Goal: Information Seeking & Learning: Compare options

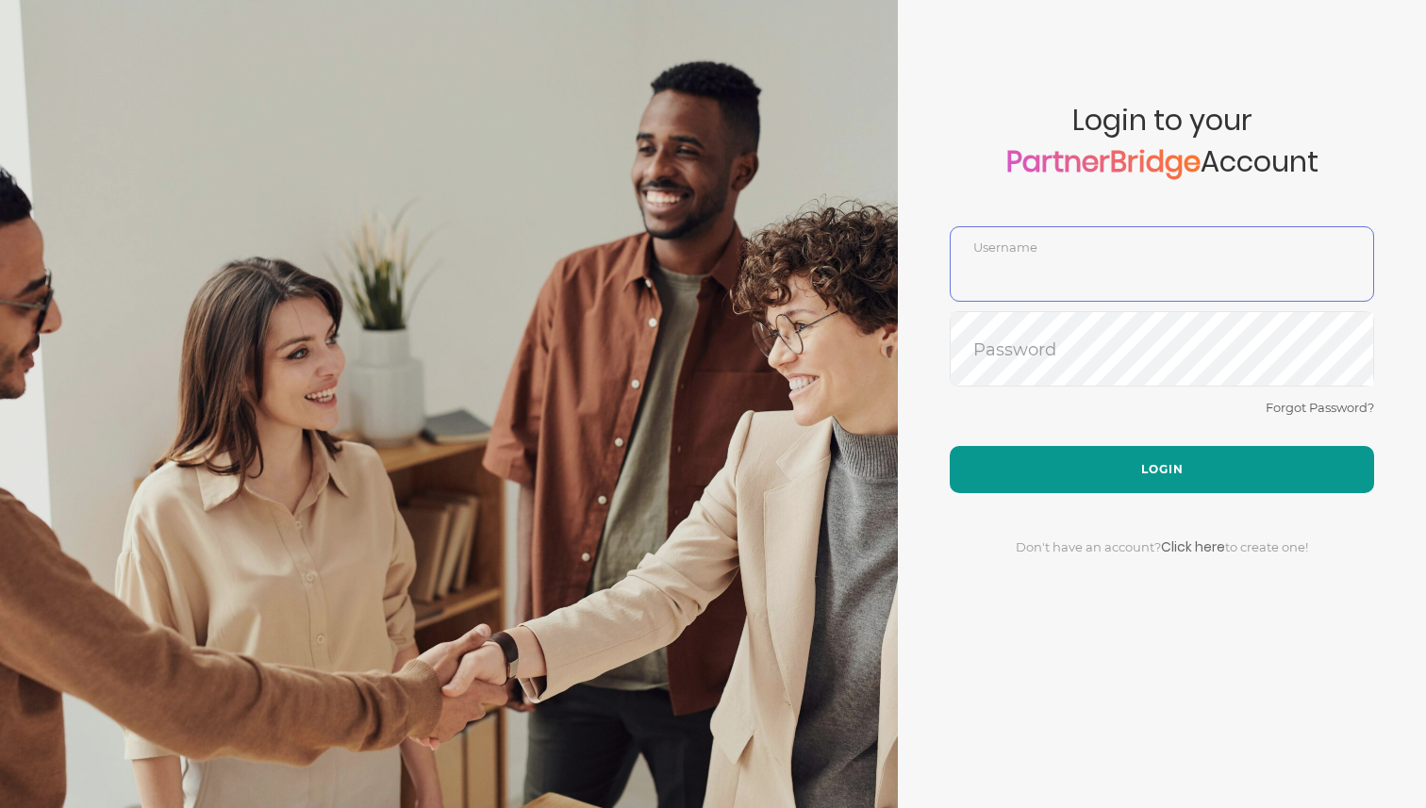
type input "DemoUser"
click at [1031, 466] on button "Login" at bounding box center [1162, 469] width 424 height 47
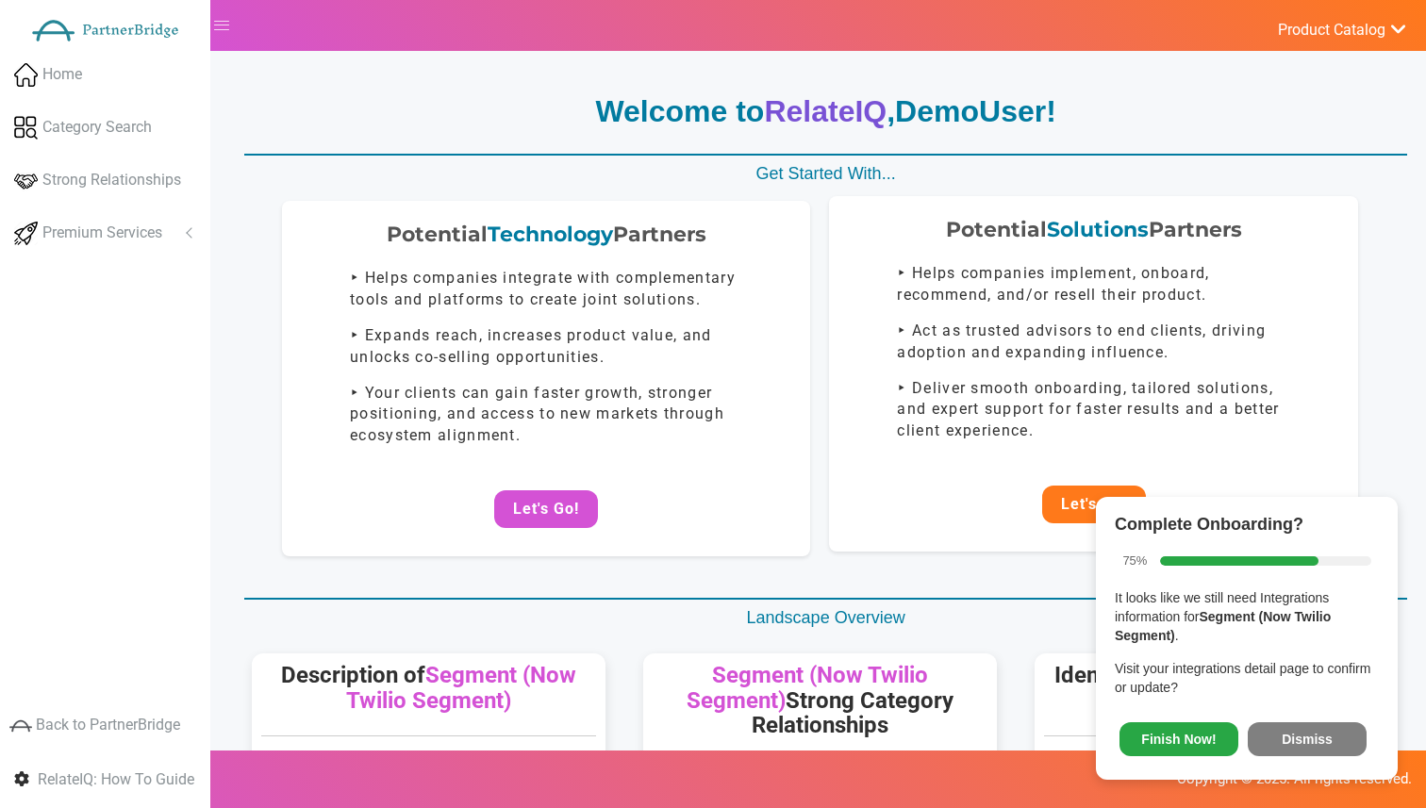
click at [1071, 520] on button "Let's Go!" at bounding box center [1094, 505] width 104 height 38
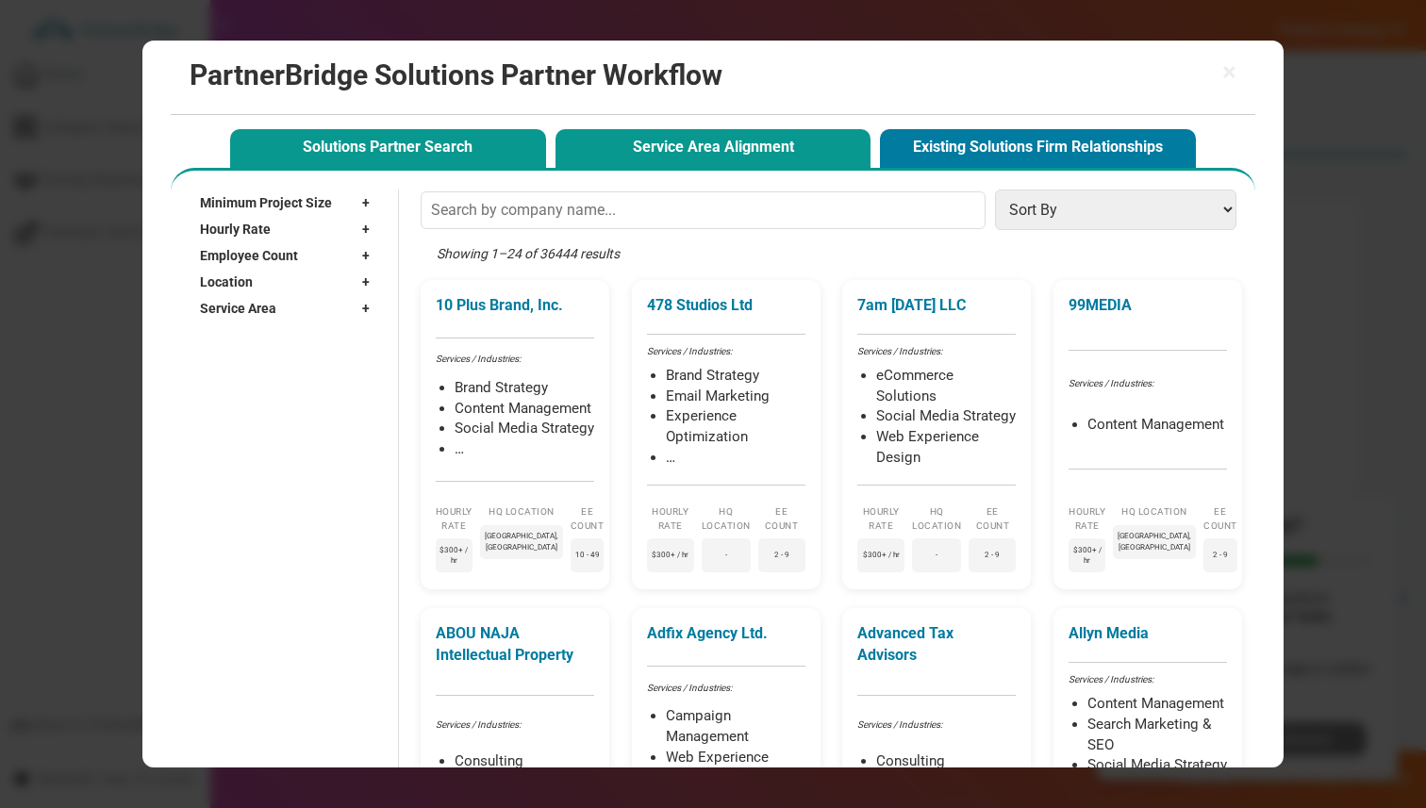
click at [635, 148] on button "Service Area Alignment" at bounding box center [714, 148] width 316 height 39
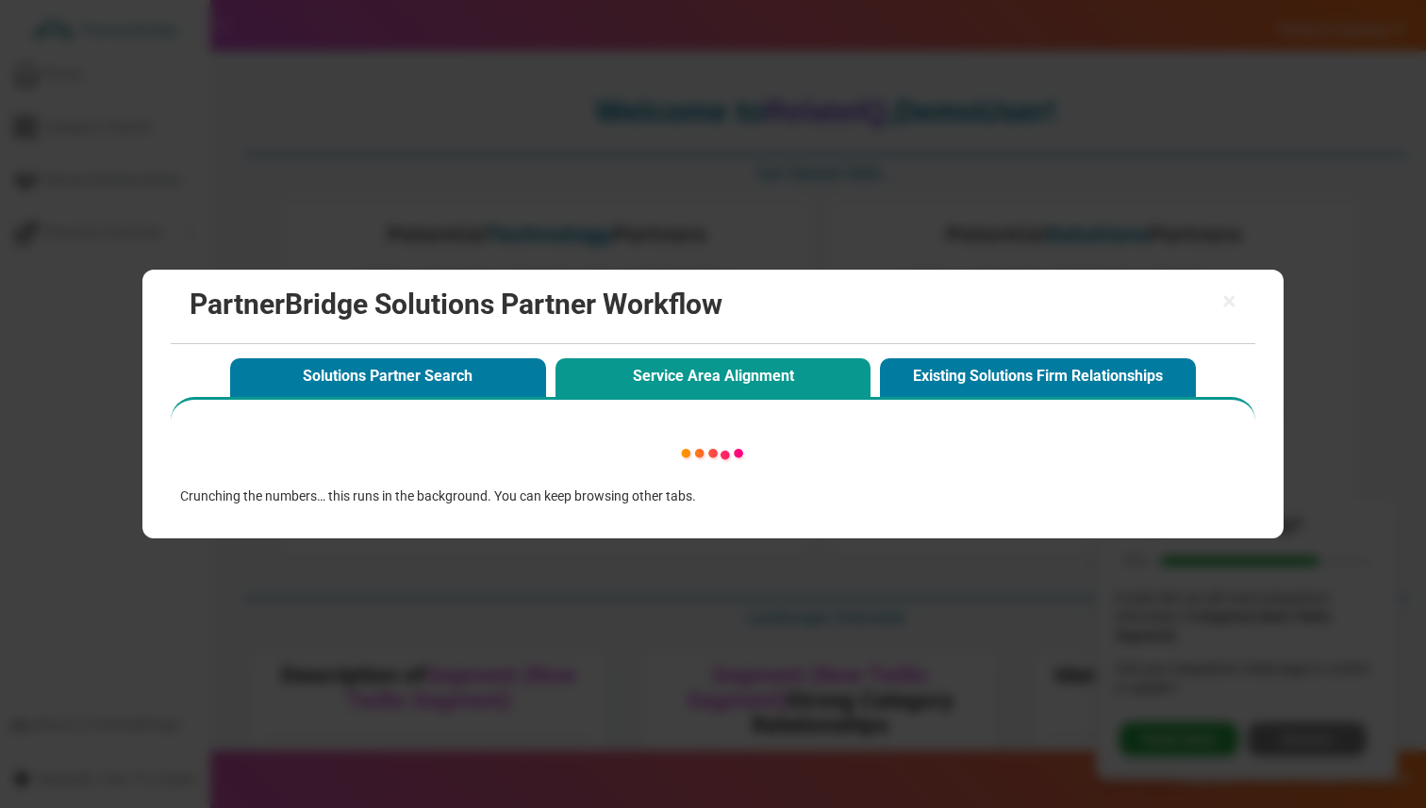
click at [635, 150] on div "× PartnerBridge Solutions Partner Workflow Solutions Partner Search Service Are…" at bounding box center [713, 404] width 1426 height 808
click at [1220, 299] on h2 "PartnerBridge Solutions Partner Workflow" at bounding box center [713, 304] width 1047 height 31
click at [1229, 299] on span "×" at bounding box center [1230, 302] width 14 height 26
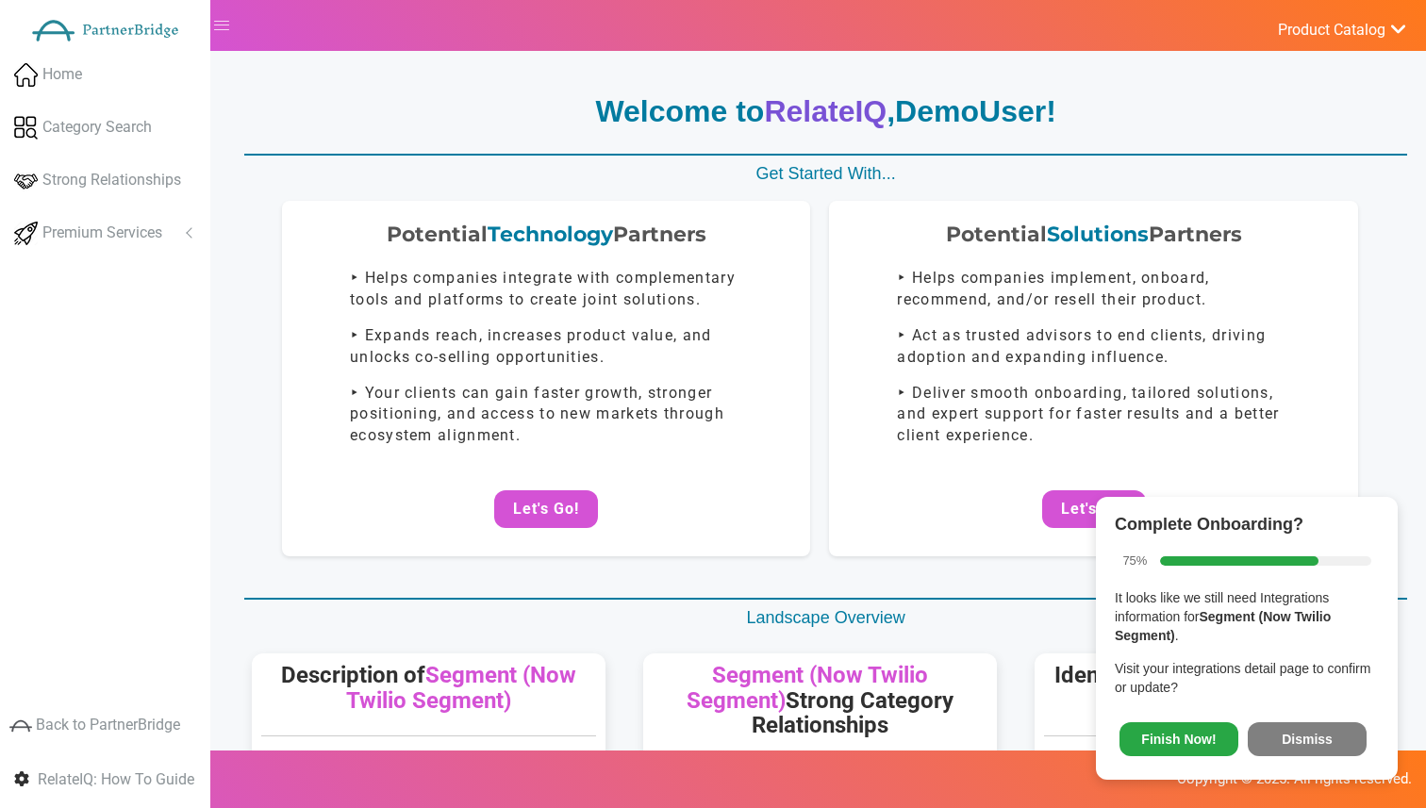
click at [1305, 729] on button "Dismiss" at bounding box center [1307, 740] width 119 height 34
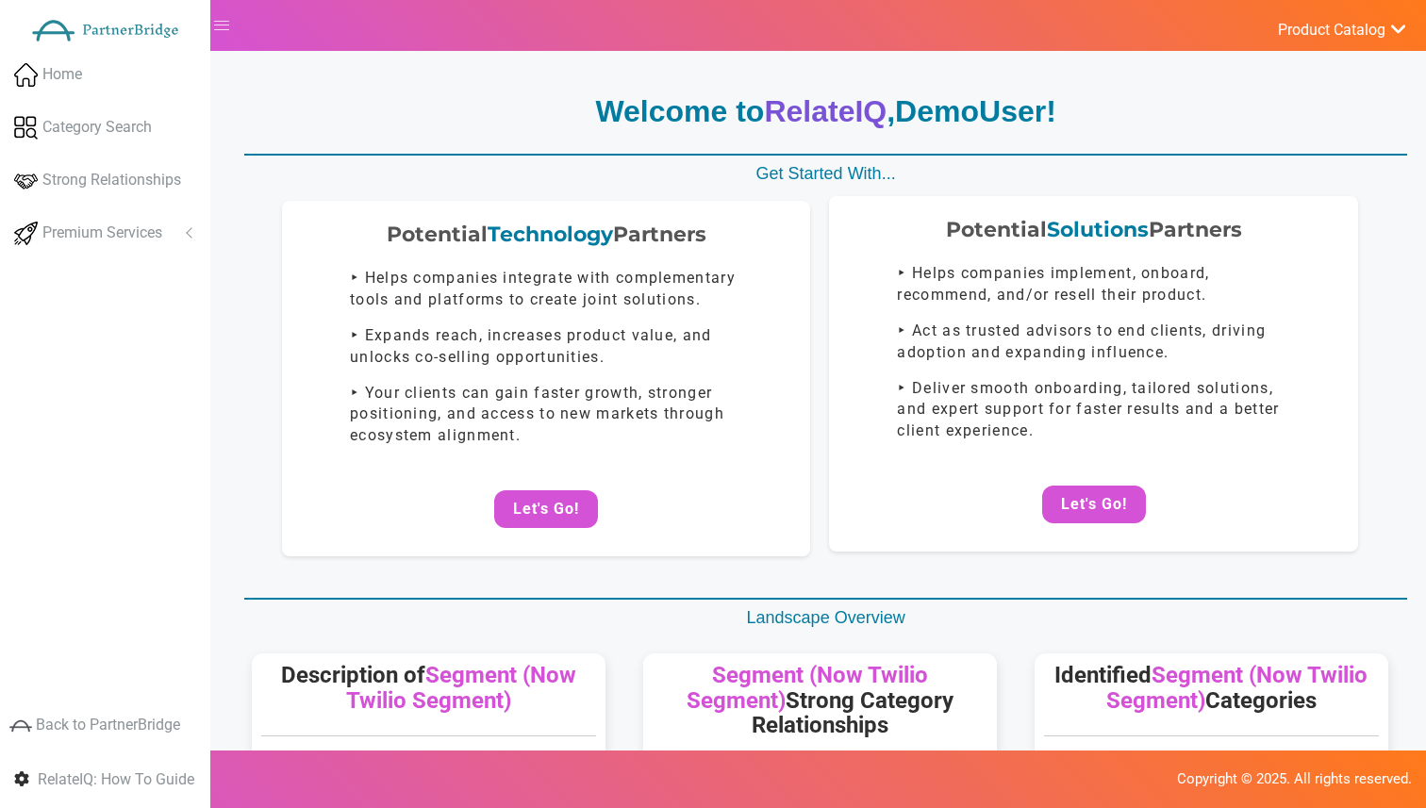
click at [921, 393] on p "‣ Deliver smooth onboarding, tailored solutions, and expert support for faster …" at bounding box center [1093, 410] width 392 height 65
click at [1075, 547] on div "Potential Solutions Partners ‣ Helps companies implement, onboard, recommend, a…" at bounding box center [1093, 374] width 528 height 356
click at [1075, 516] on button "Let's Go!" at bounding box center [1094, 505] width 104 height 38
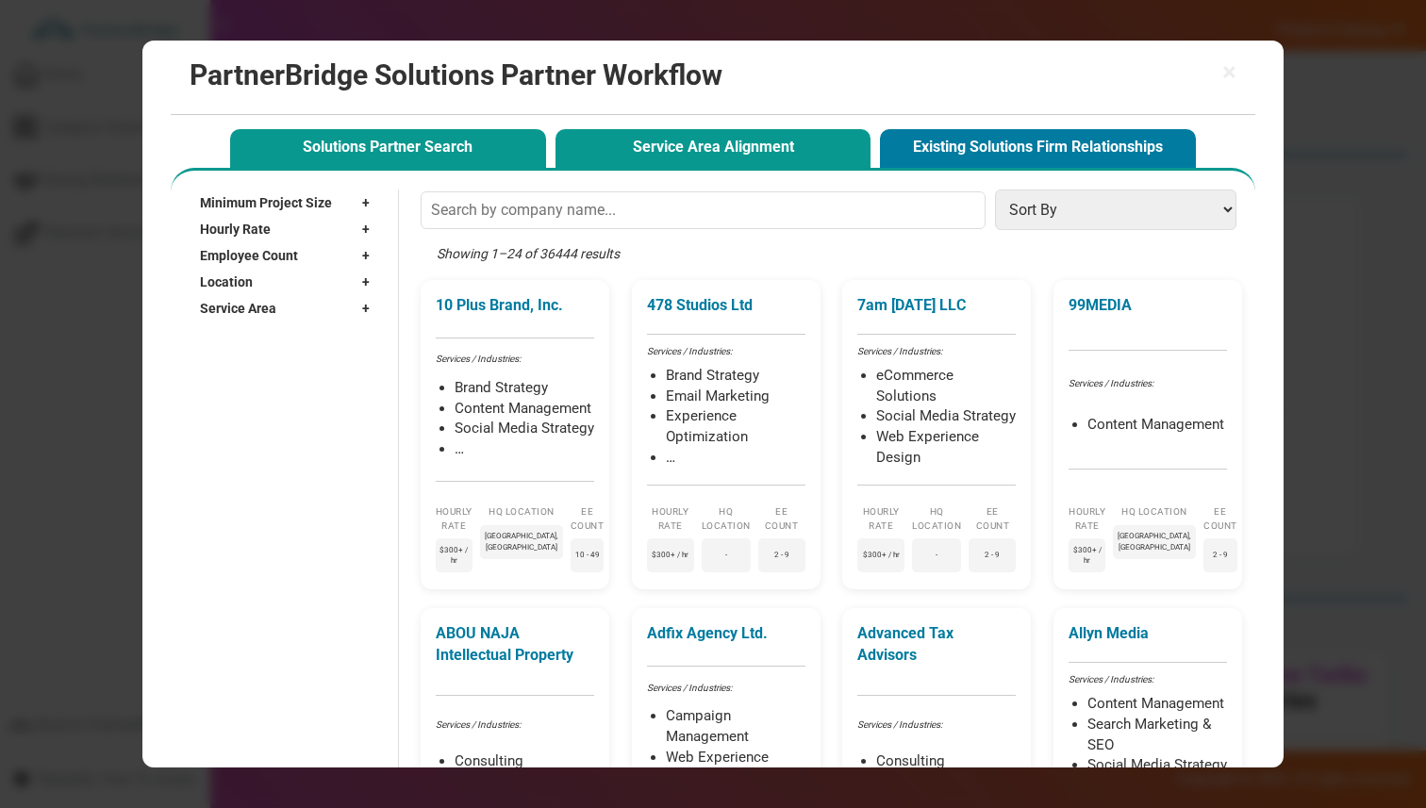
click at [653, 133] on button "Service Area Alignment" at bounding box center [714, 148] width 316 height 39
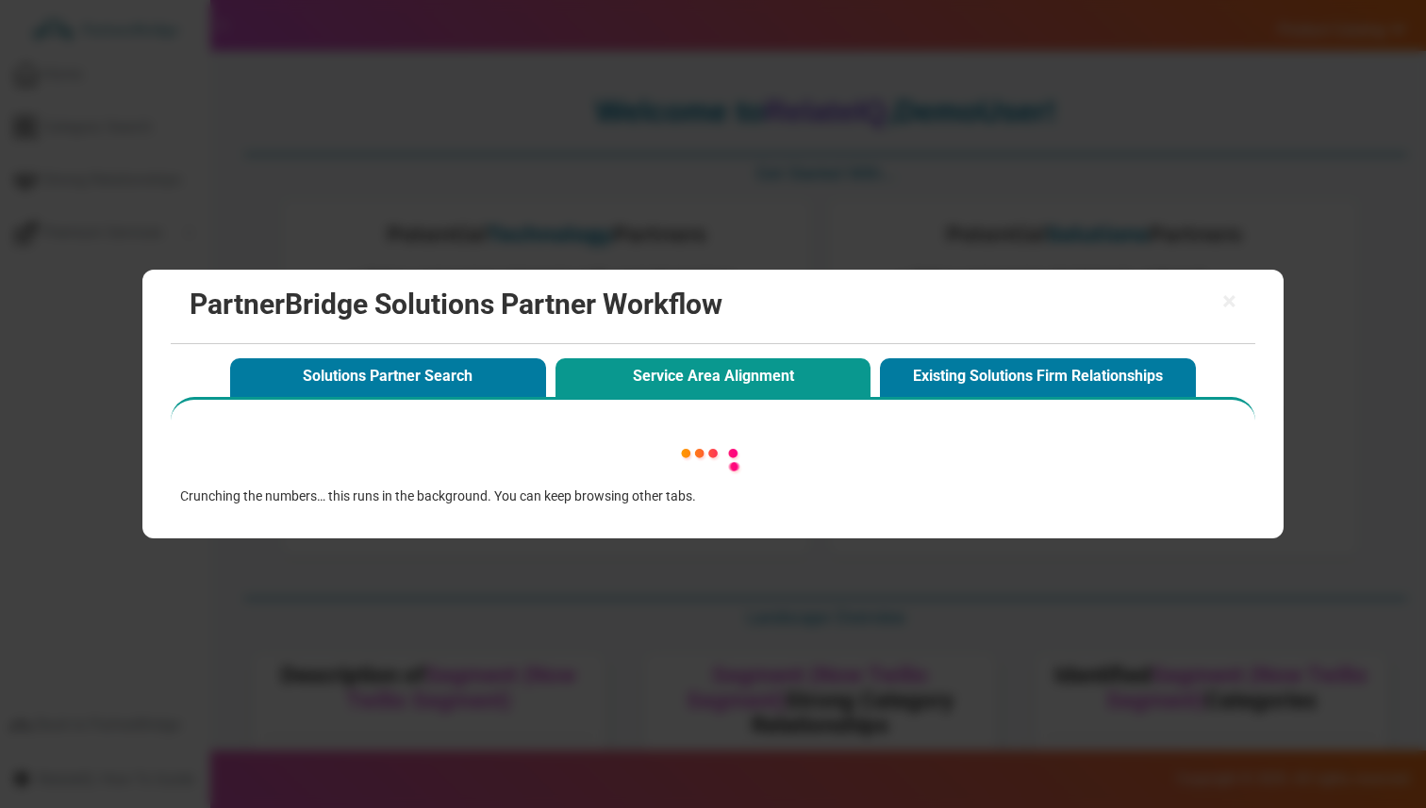
click at [478, 356] on div "Solutions Partner Search Service Area Alignment Existing Solutions Firm Relatio…" at bounding box center [713, 375] width 976 height 43
click at [474, 368] on button "Solutions Partner Search" at bounding box center [388, 377] width 316 height 39
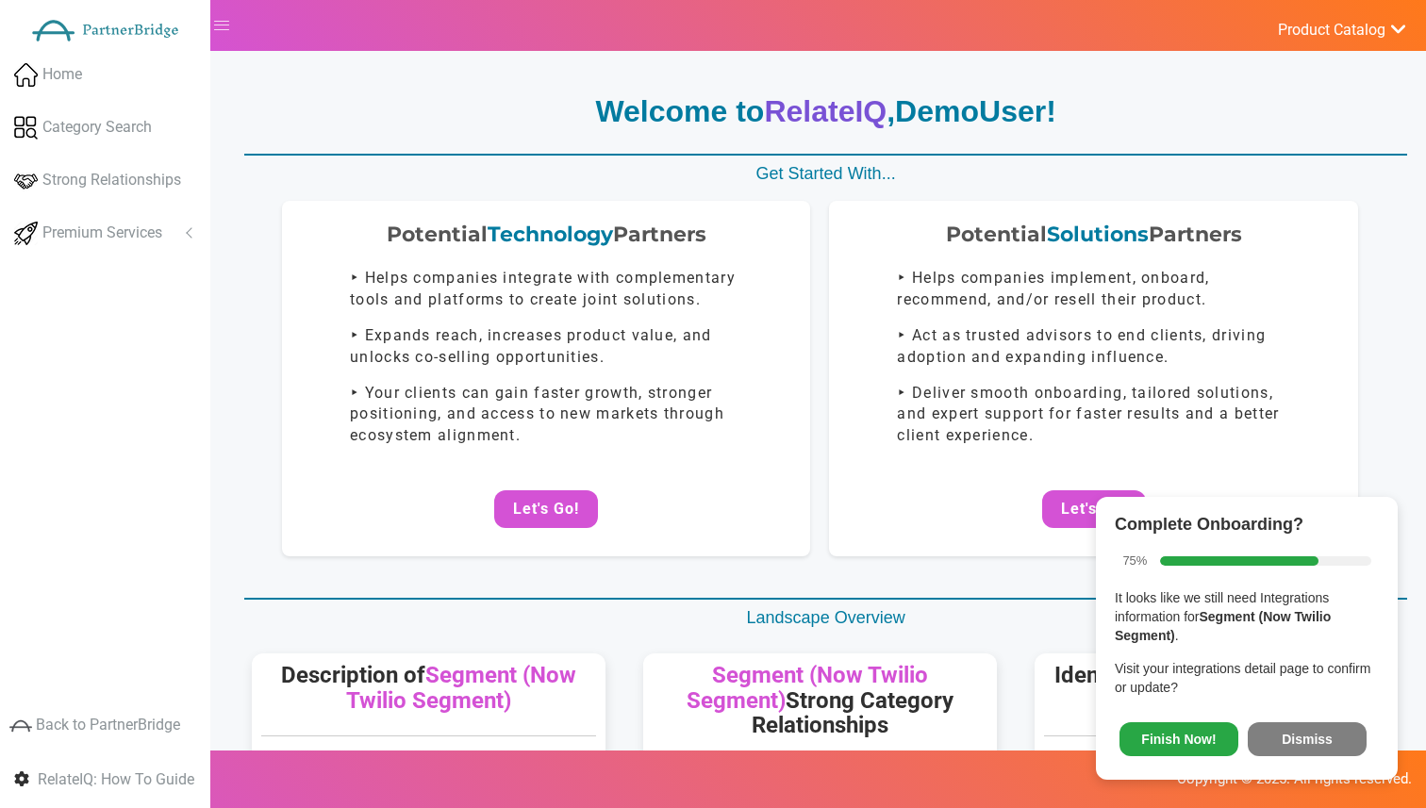
click at [1296, 739] on button "Dismiss" at bounding box center [1307, 740] width 119 height 34
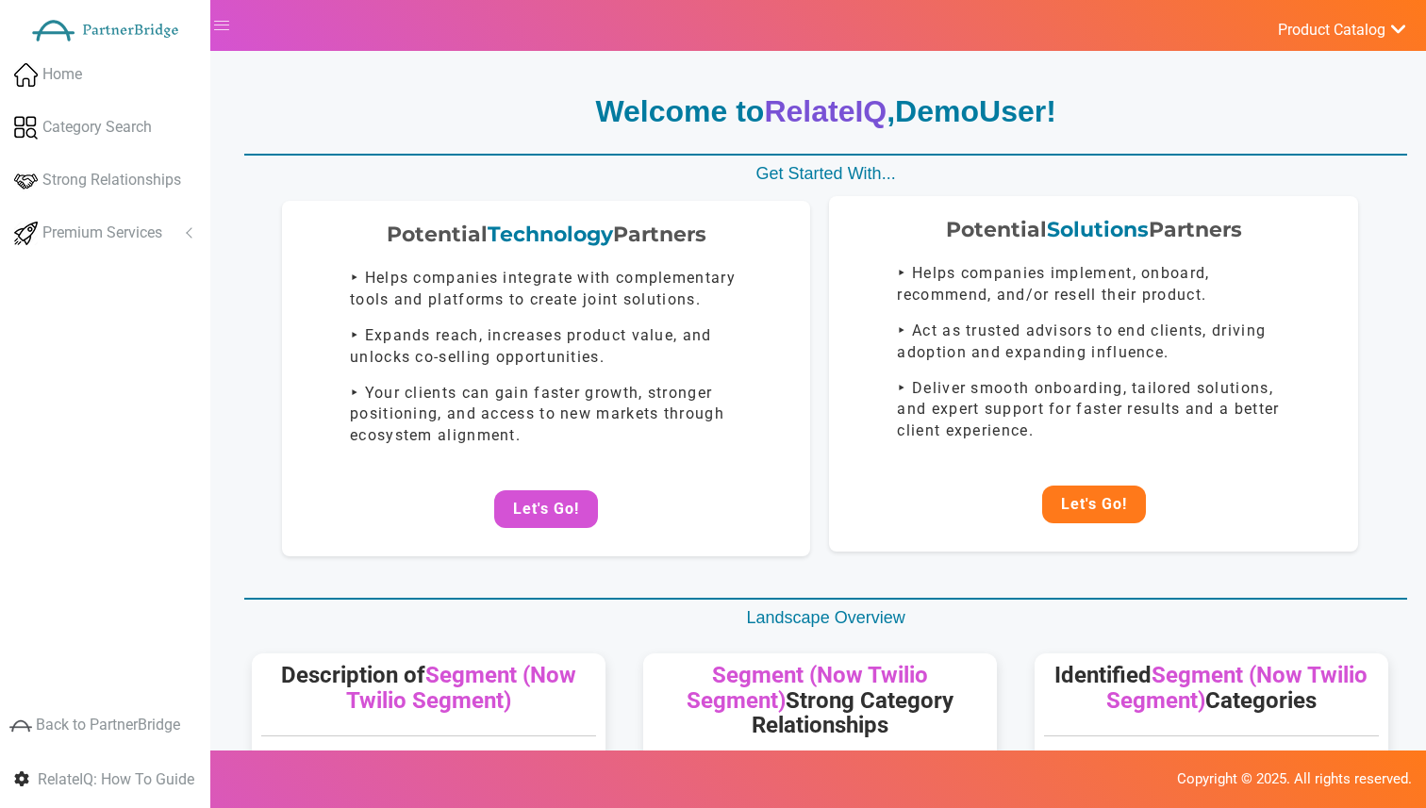
click at [1078, 493] on button "Let's Go!" at bounding box center [1094, 505] width 104 height 38
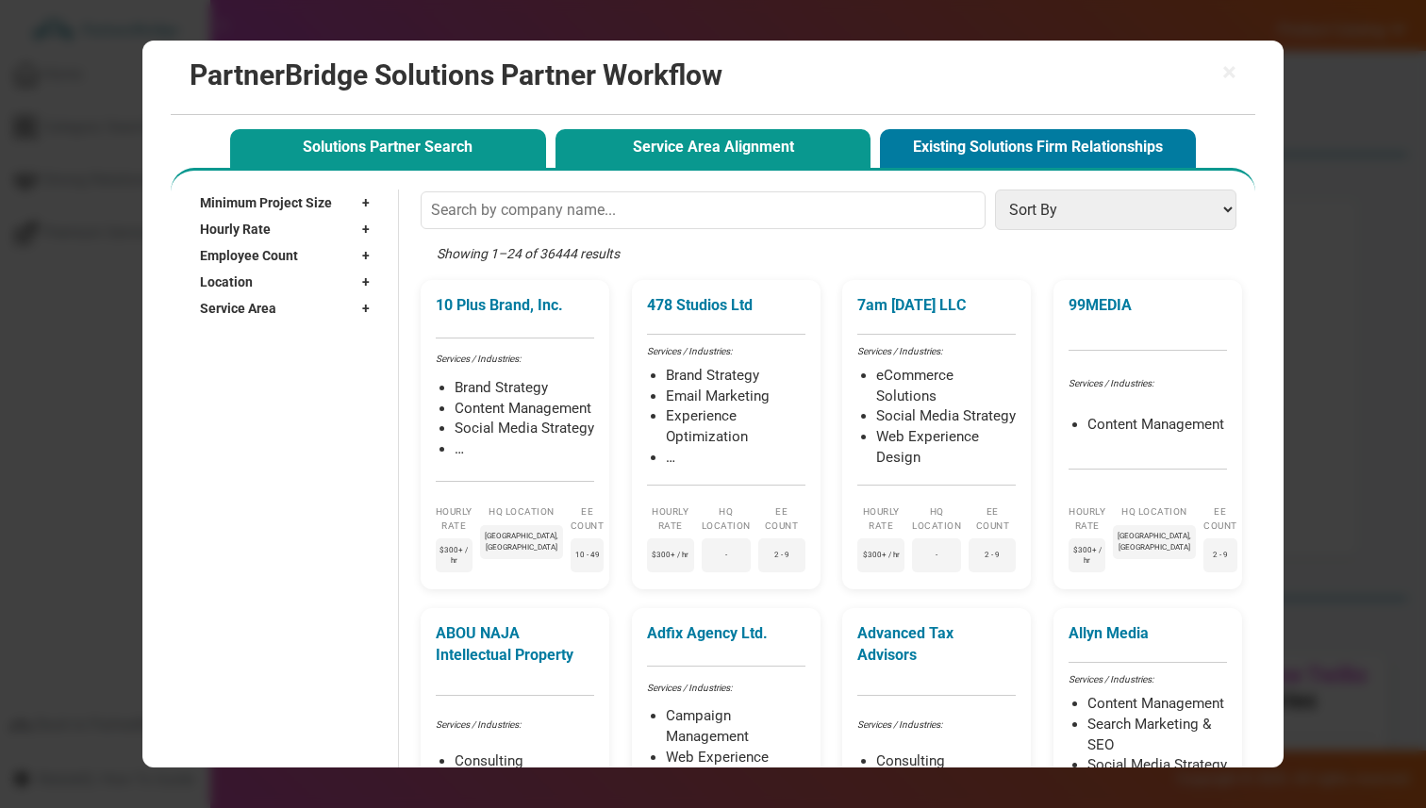
click at [722, 167] on button "Service Area Alignment" at bounding box center [714, 148] width 316 height 39
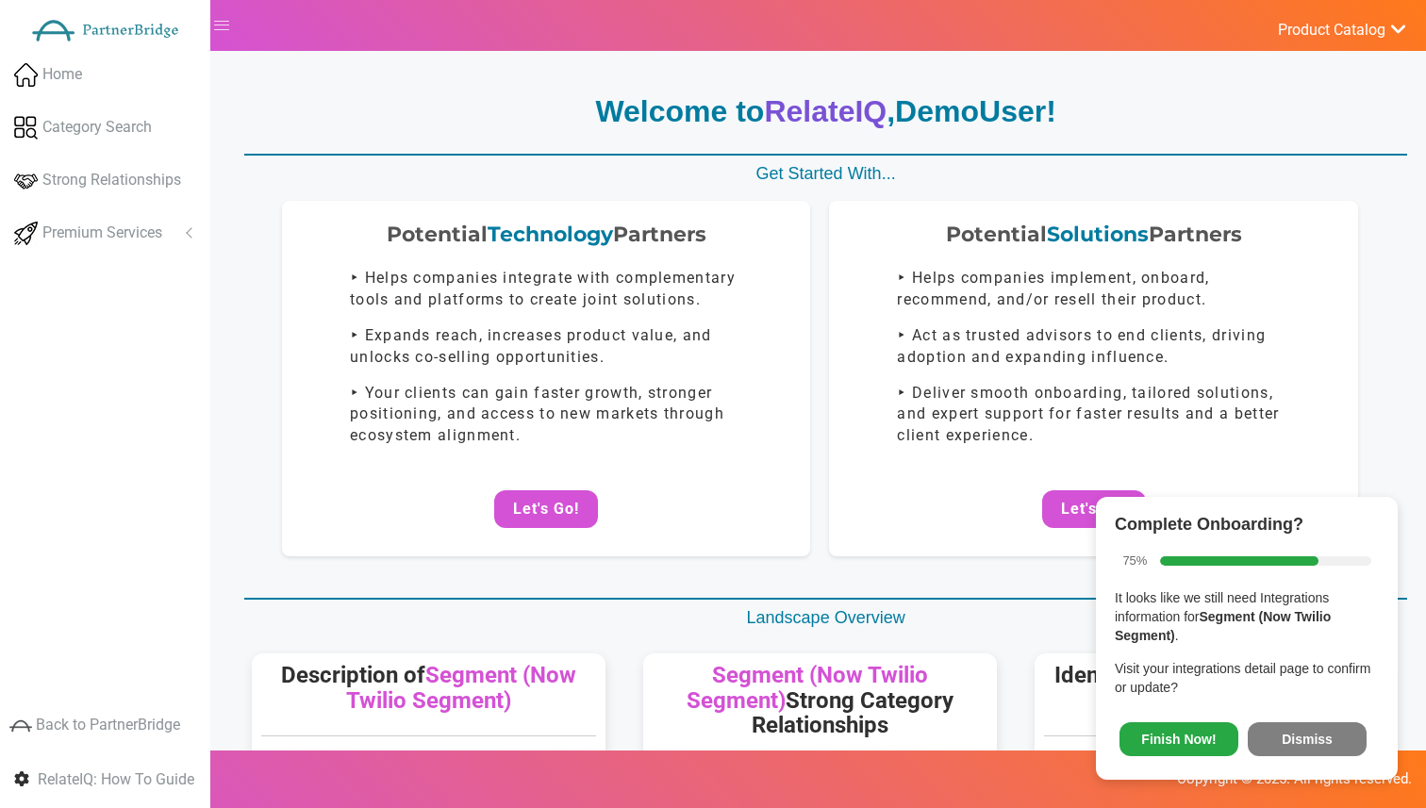
click at [1329, 749] on button "Dismiss" at bounding box center [1307, 740] width 119 height 34
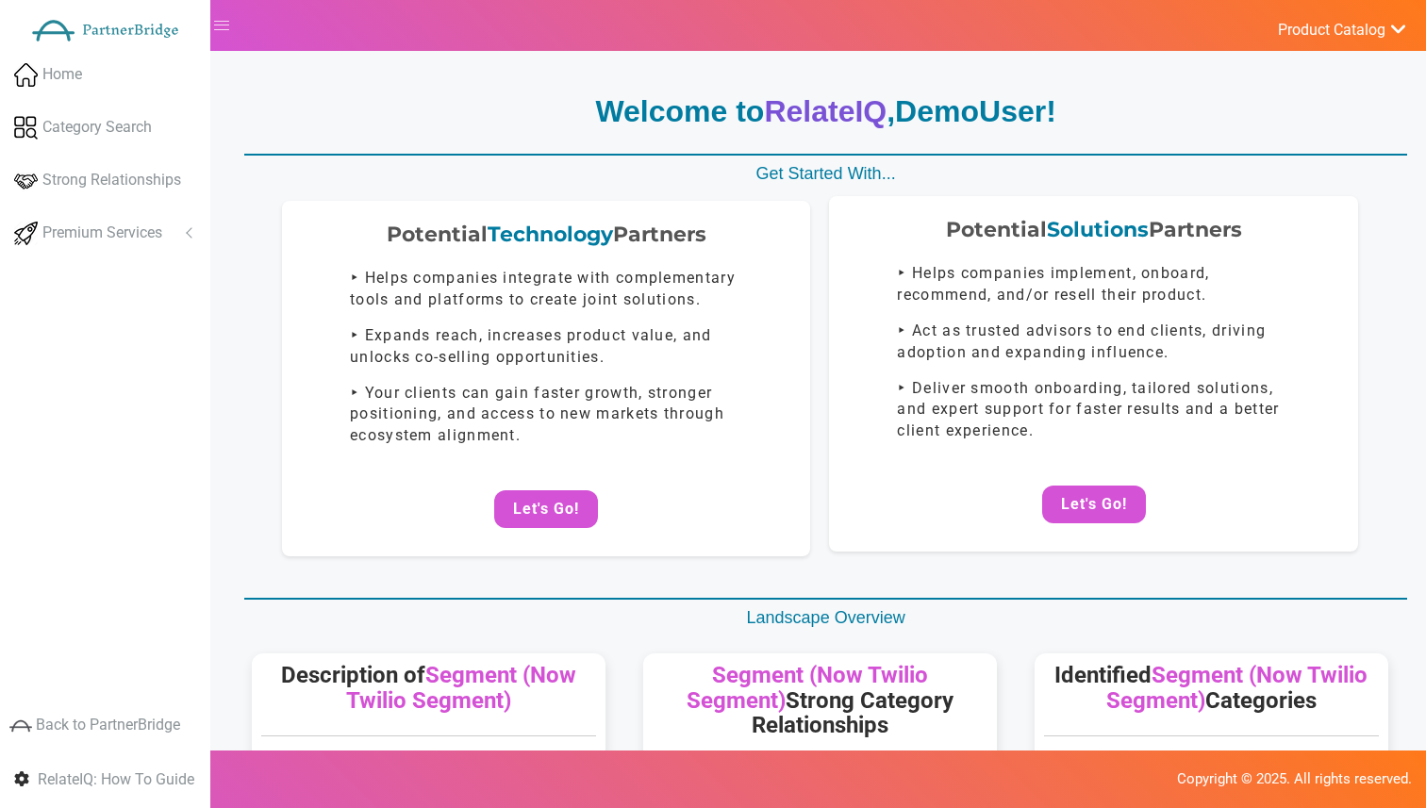
click at [1093, 423] on p "‣ Deliver smooth onboarding, tailored solutions, and expert support for faster …" at bounding box center [1093, 410] width 392 height 65
click at [1068, 499] on button "Let's Go!" at bounding box center [1094, 505] width 104 height 38
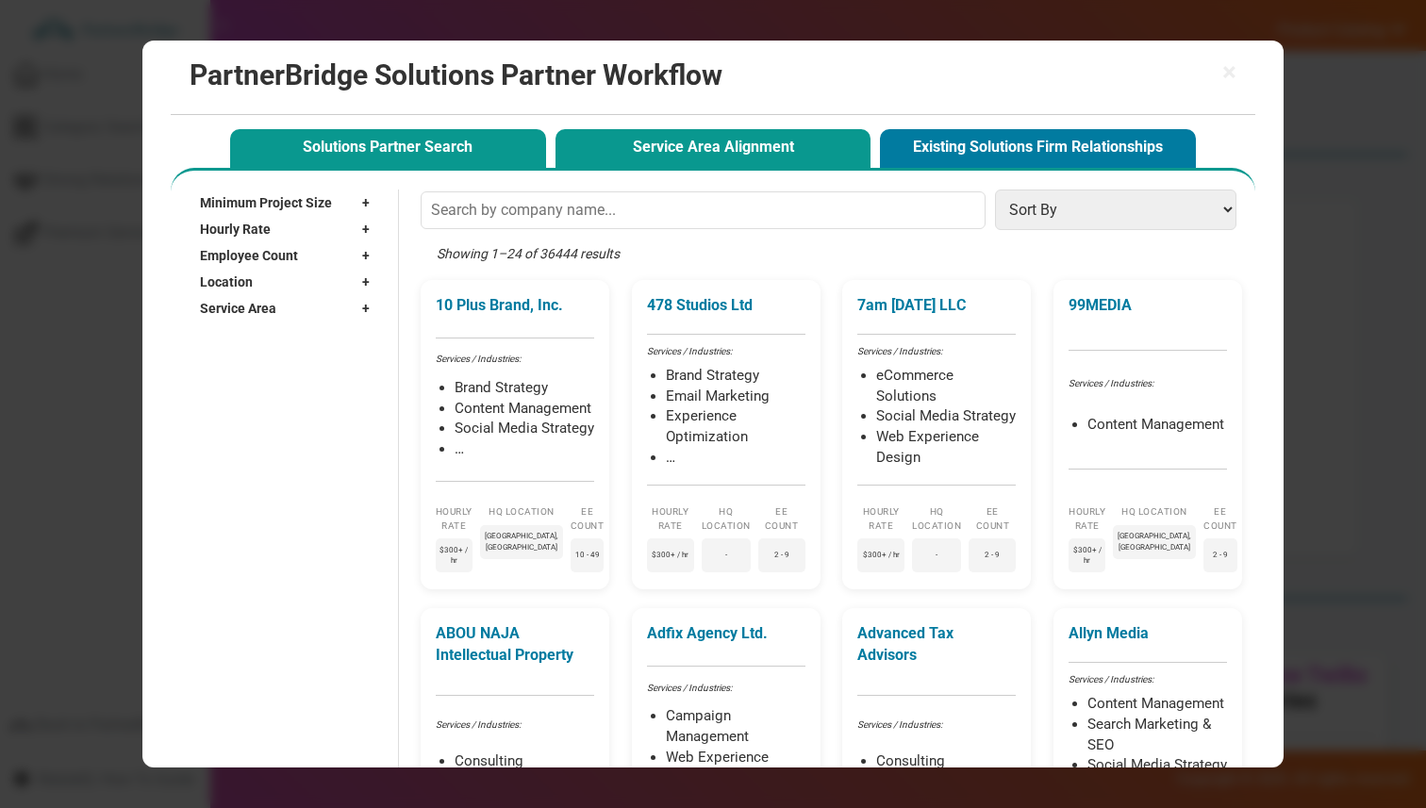
click at [694, 144] on button "Service Area Alignment" at bounding box center [714, 148] width 316 height 39
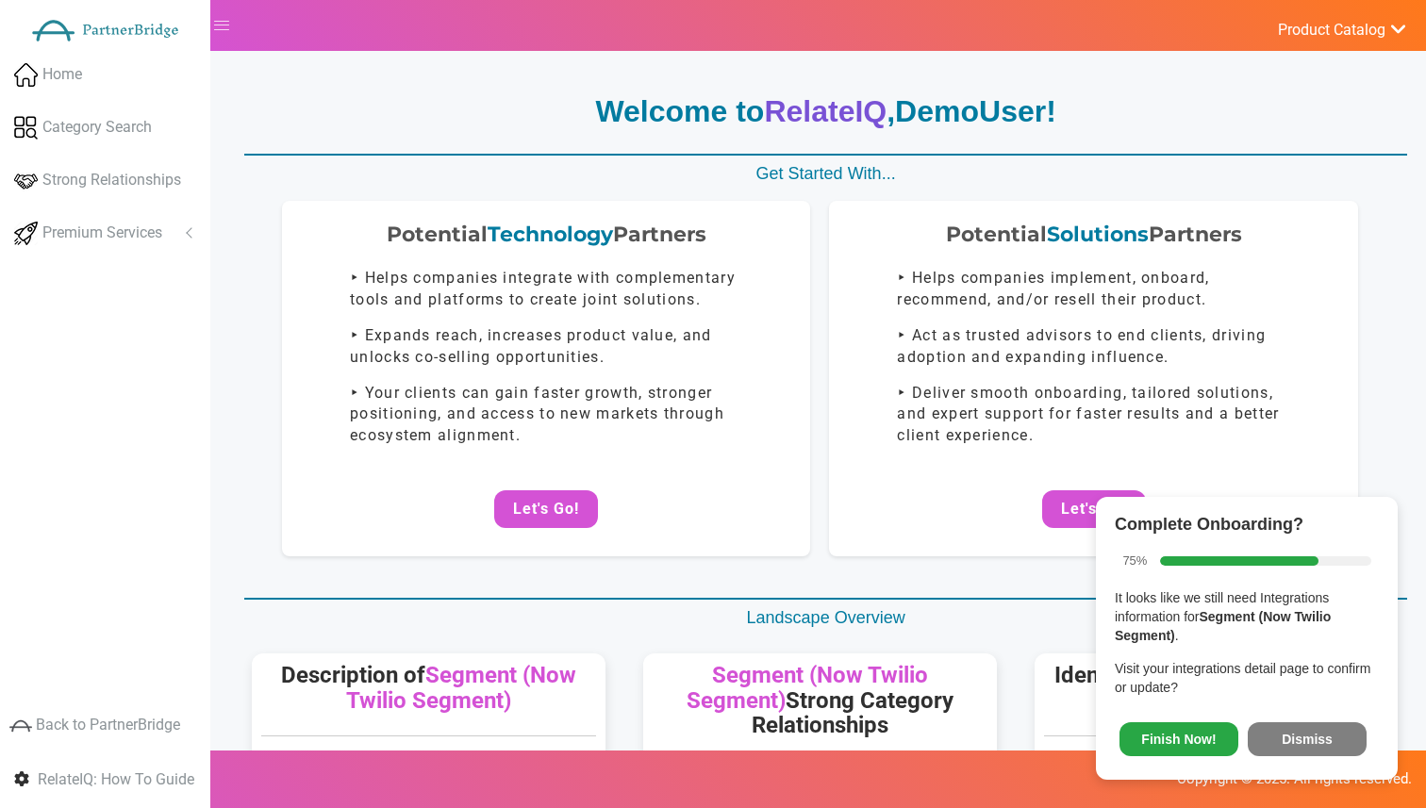
click at [1298, 735] on button "Dismiss" at bounding box center [1307, 740] width 119 height 34
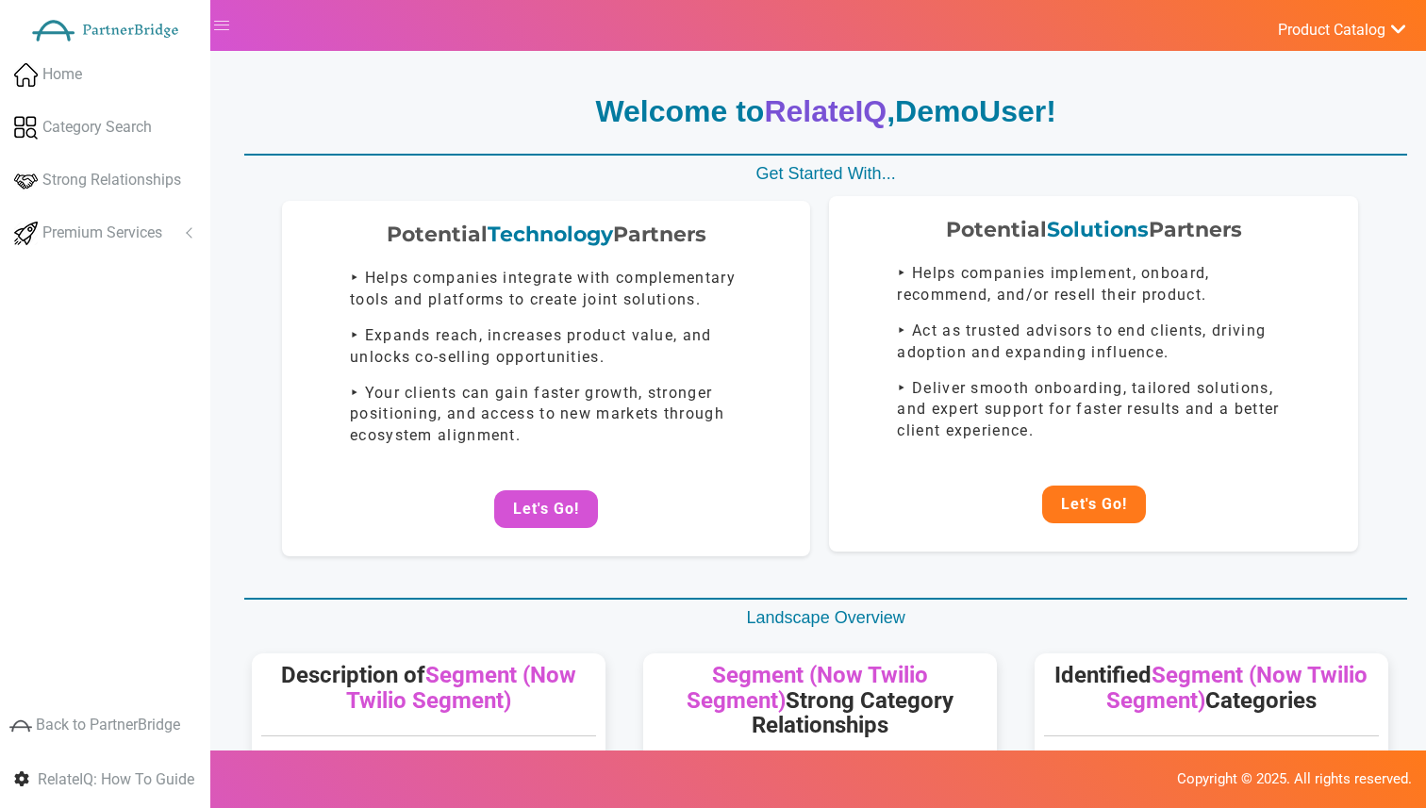
click at [1075, 487] on button "Let's Go!" at bounding box center [1094, 505] width 104 height 38
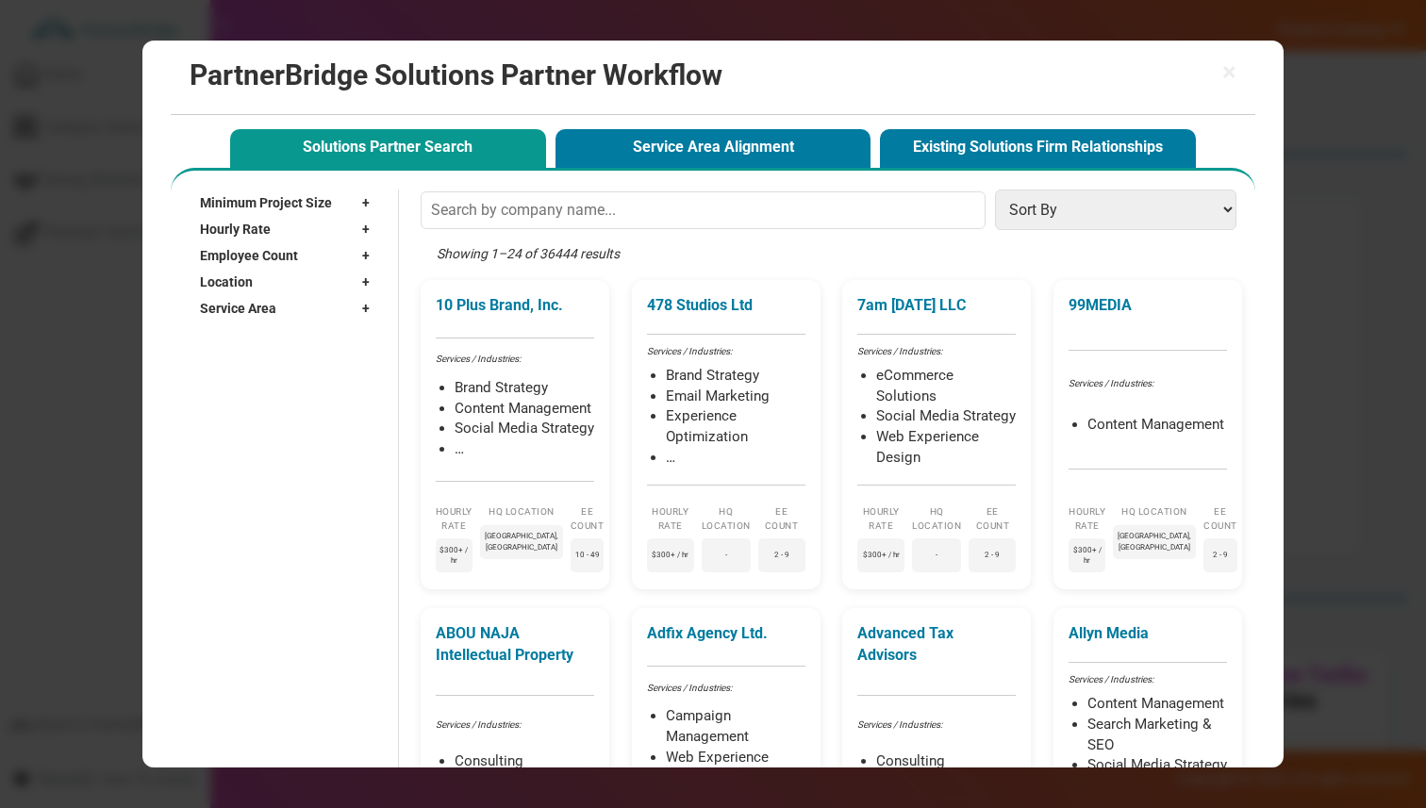
click at [753, 125] on div "Solutions Partner Search Service Area Alignment Existing Solutions Firm Relatio…" at bounding box center [713, 146] width 976 height 43
click at [753, 142] on button "Service Area Alignment" at bounding box center [714, 148] width 316 height 39
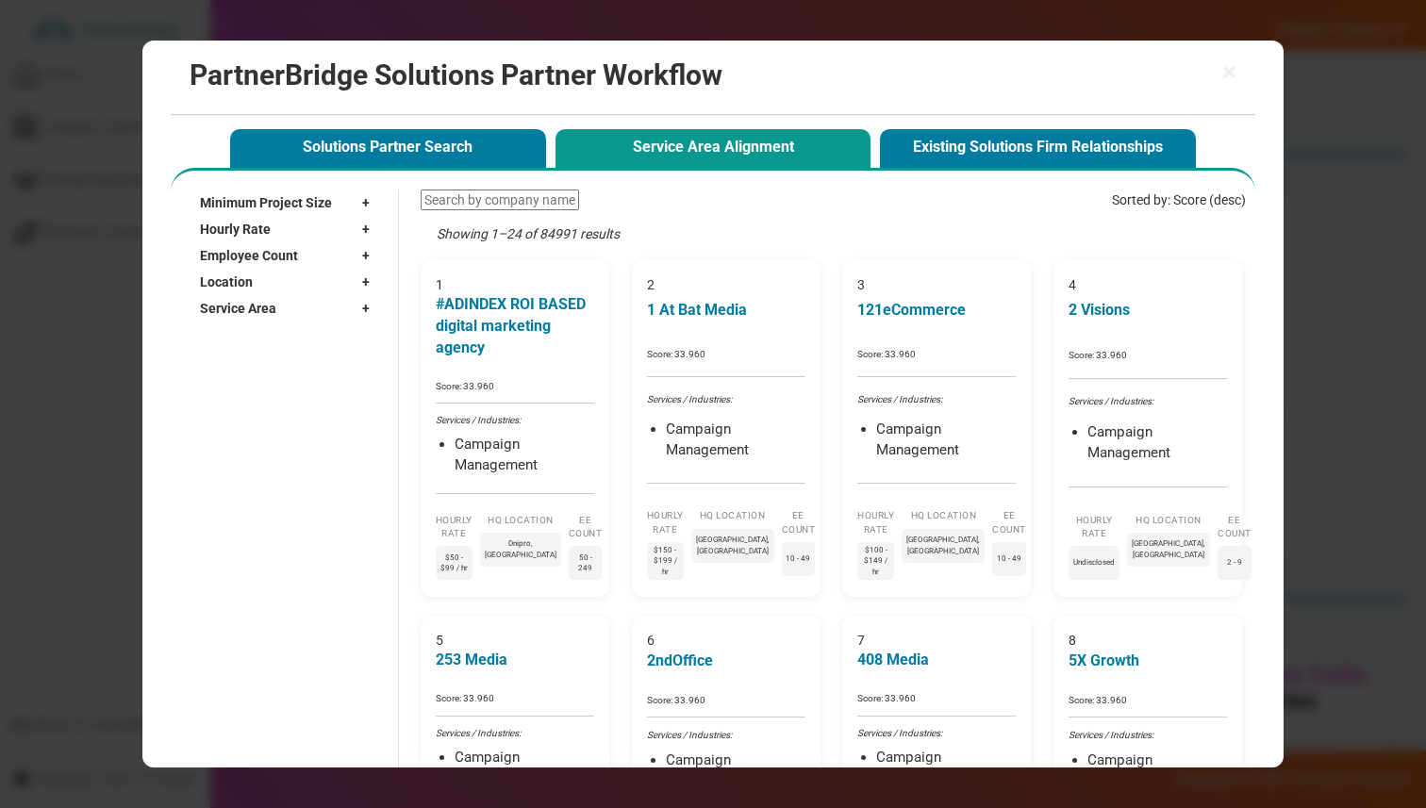
click at [541, 200] on input "text" at bounding box center [500, 200] width 158 height 21
click at [363, 193] on span "+" at bounding box center [370, 202] width 17 height 19
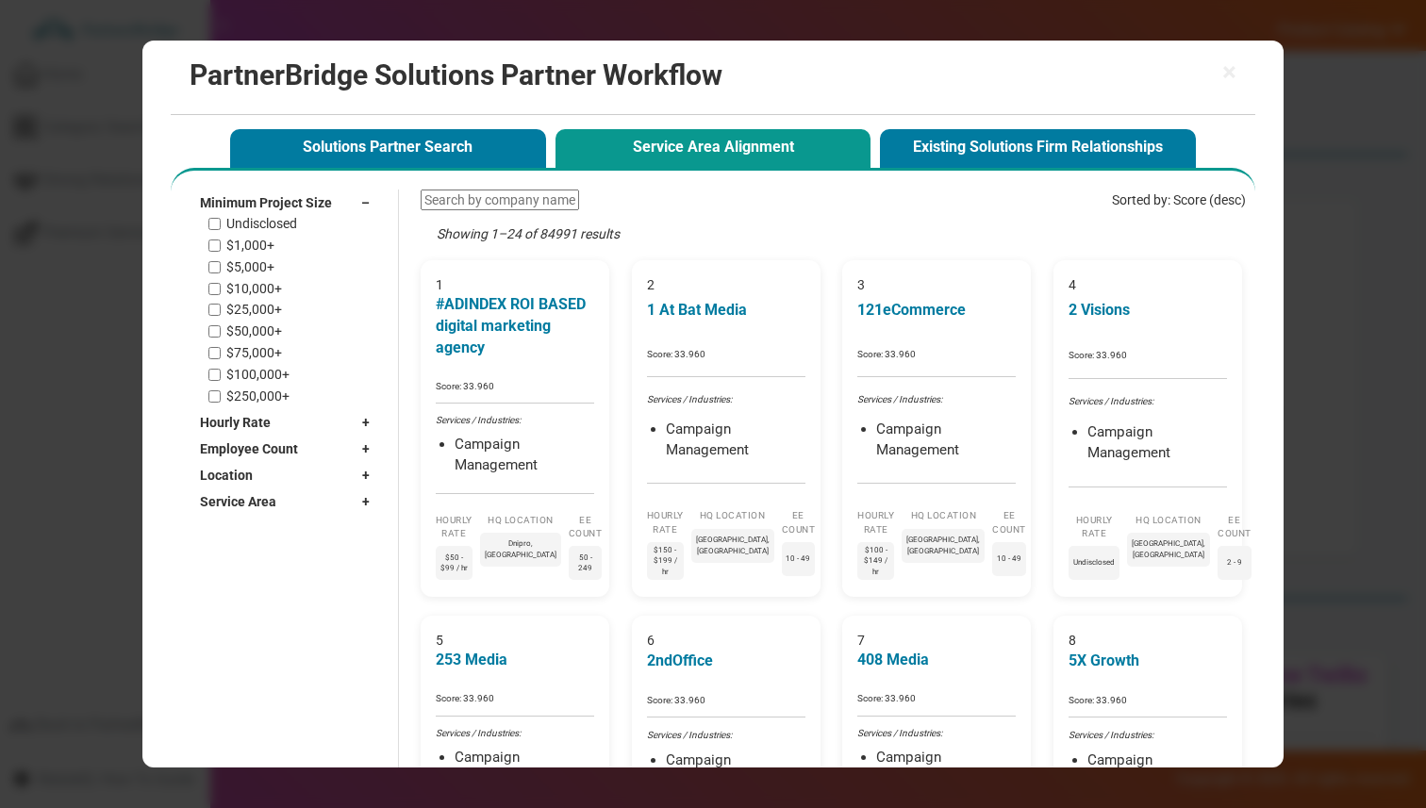
click at [238, 221] on label "Undisclosed" at bounding box center [261, 224] width 71 height 16
click at [221, 221] on input "Undisclosed" at bounding box center [214, 224] width 12 height 12
checkbox input "true"
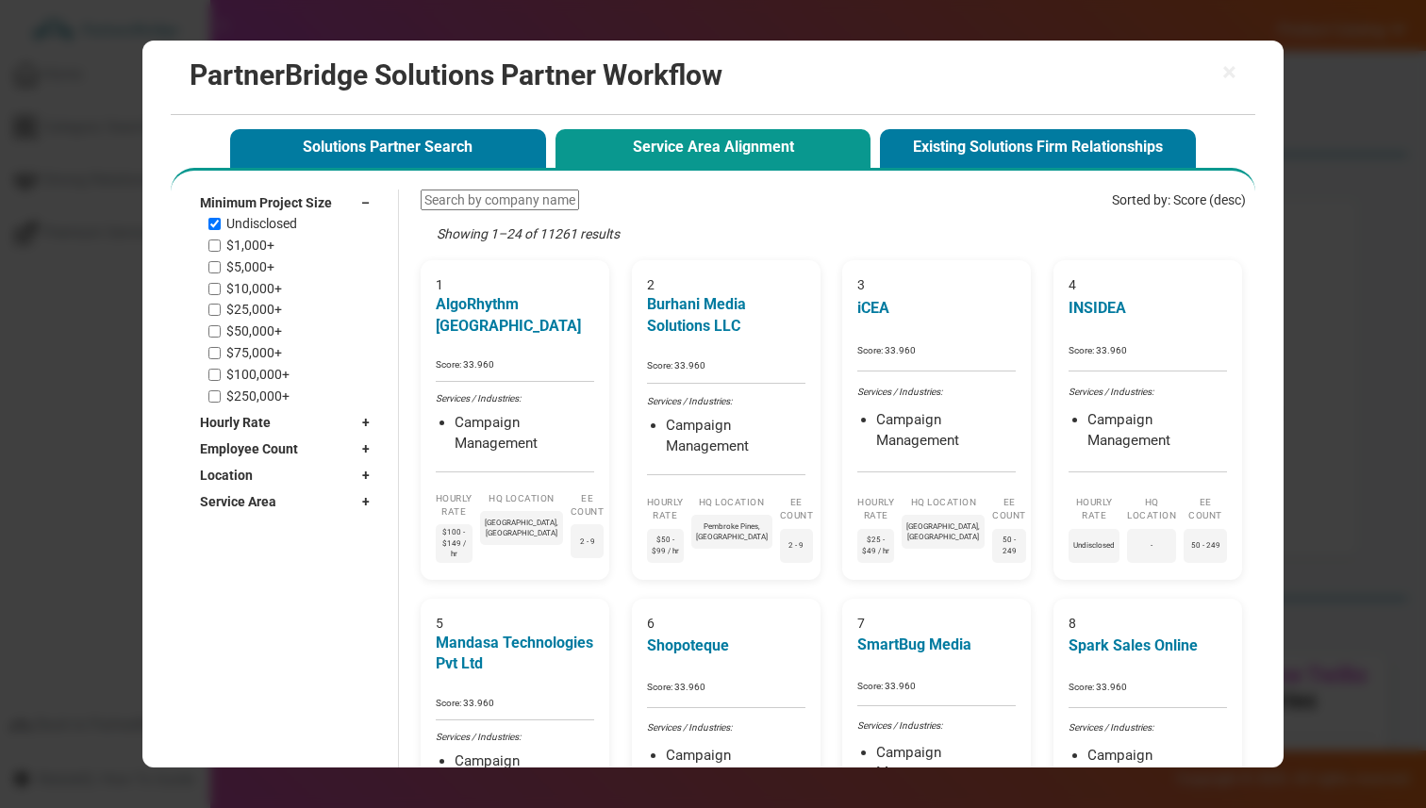
click at [241, 269] on label "$5,000+" at bounding box center [250, 267] width 48 height 16
click at [221, 269] on input "$5,000+" at bounding box center [214, 267] width 12 height 12
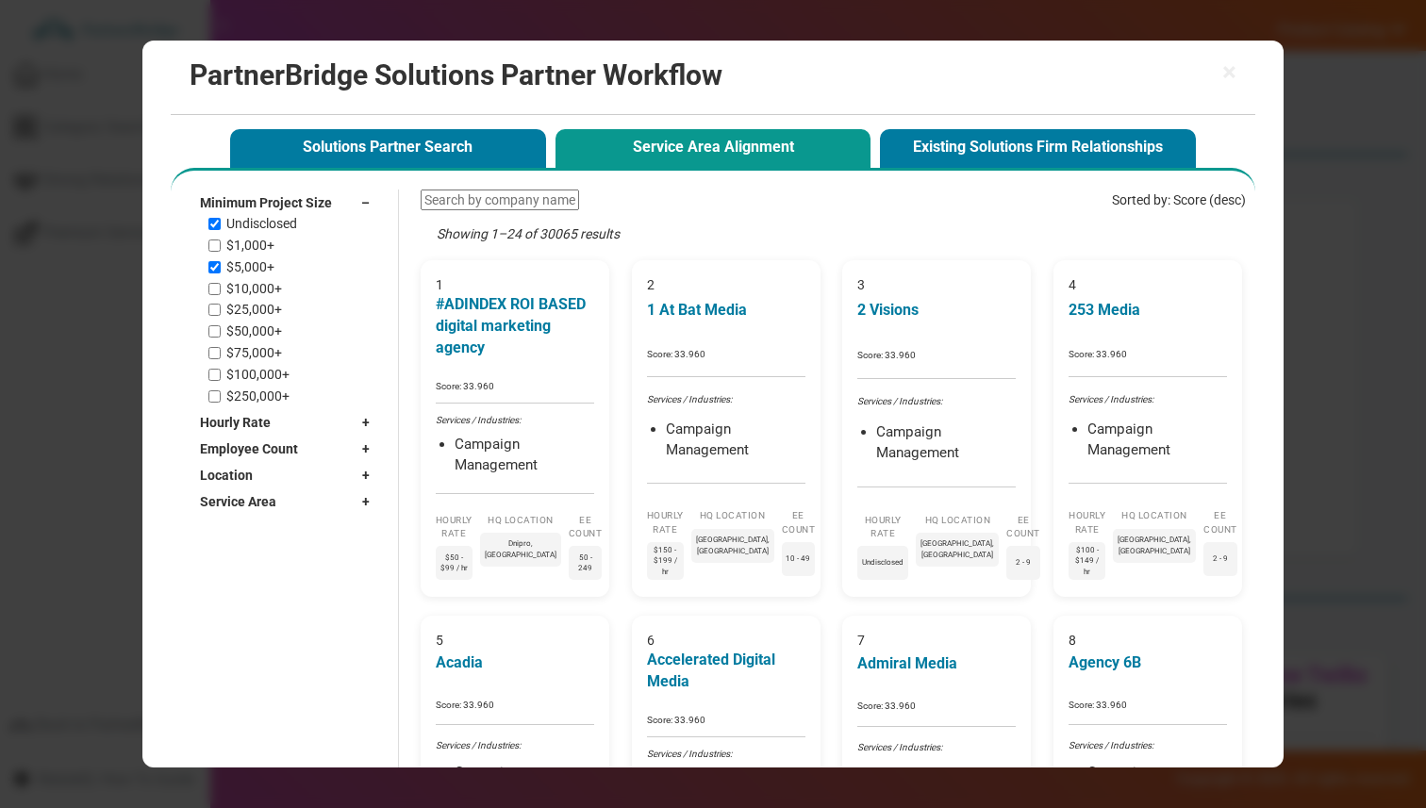
click at [243, 276] on div "Undisclosed $1,000+ $5,000+ $10,000+ $25,000+ $50,000+ $75,000+ $100,000+ $250,…" at bounding box center [293, 310] width 171 height 188
click at [242, 270] on label "$5,000+" at bounding box center [250, 267] width 48 height 16
click at [221, 270] on input "$5,000+" at bounding box center [214, 267] width 12 height 12
checkbox input "false"
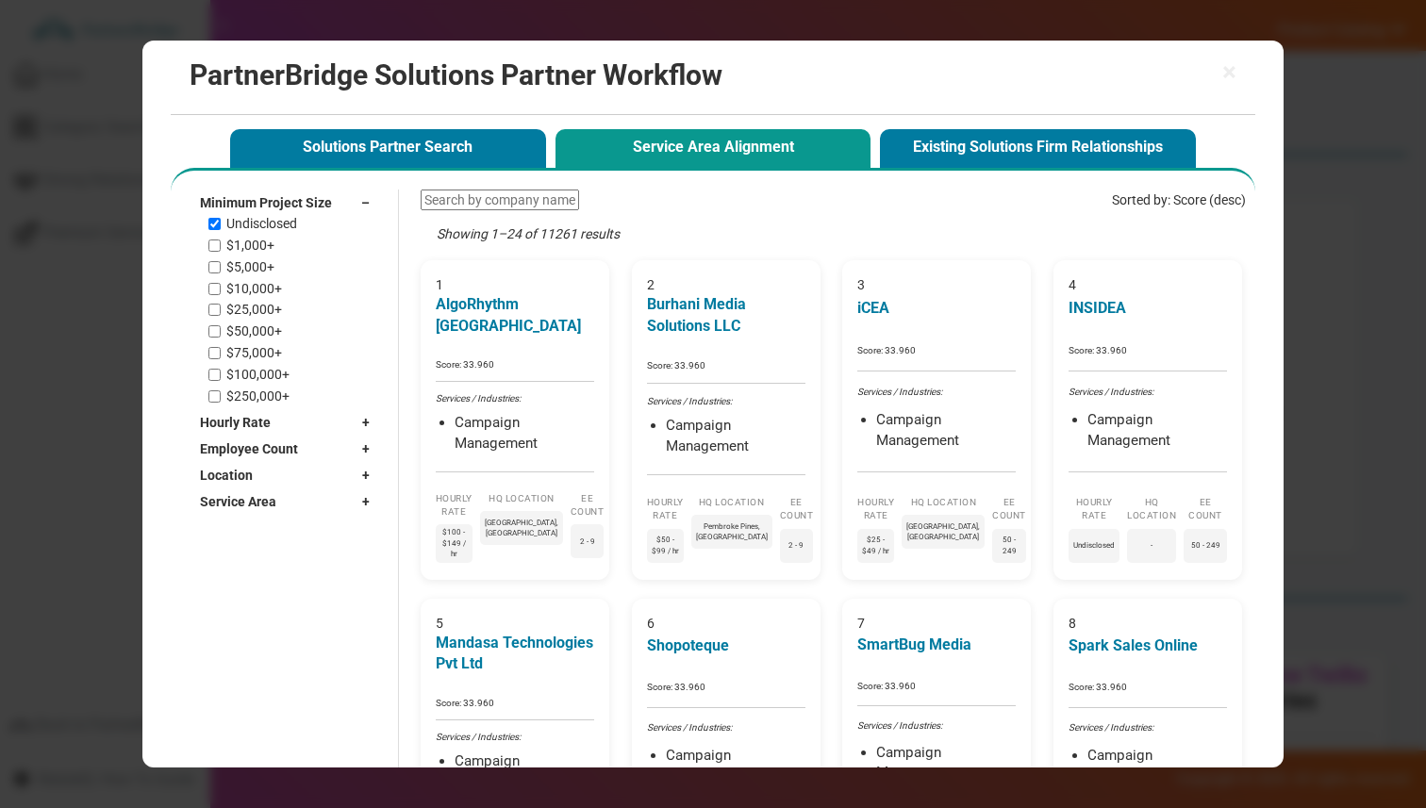
click at [244, 230] on label "Undisclosed" at bounding box center [261, 224] width 71 height 16
click at [221, 230] on input "Undisclosed" at bounding box center [214, 224] width 12 height 12
checkbox input "false"
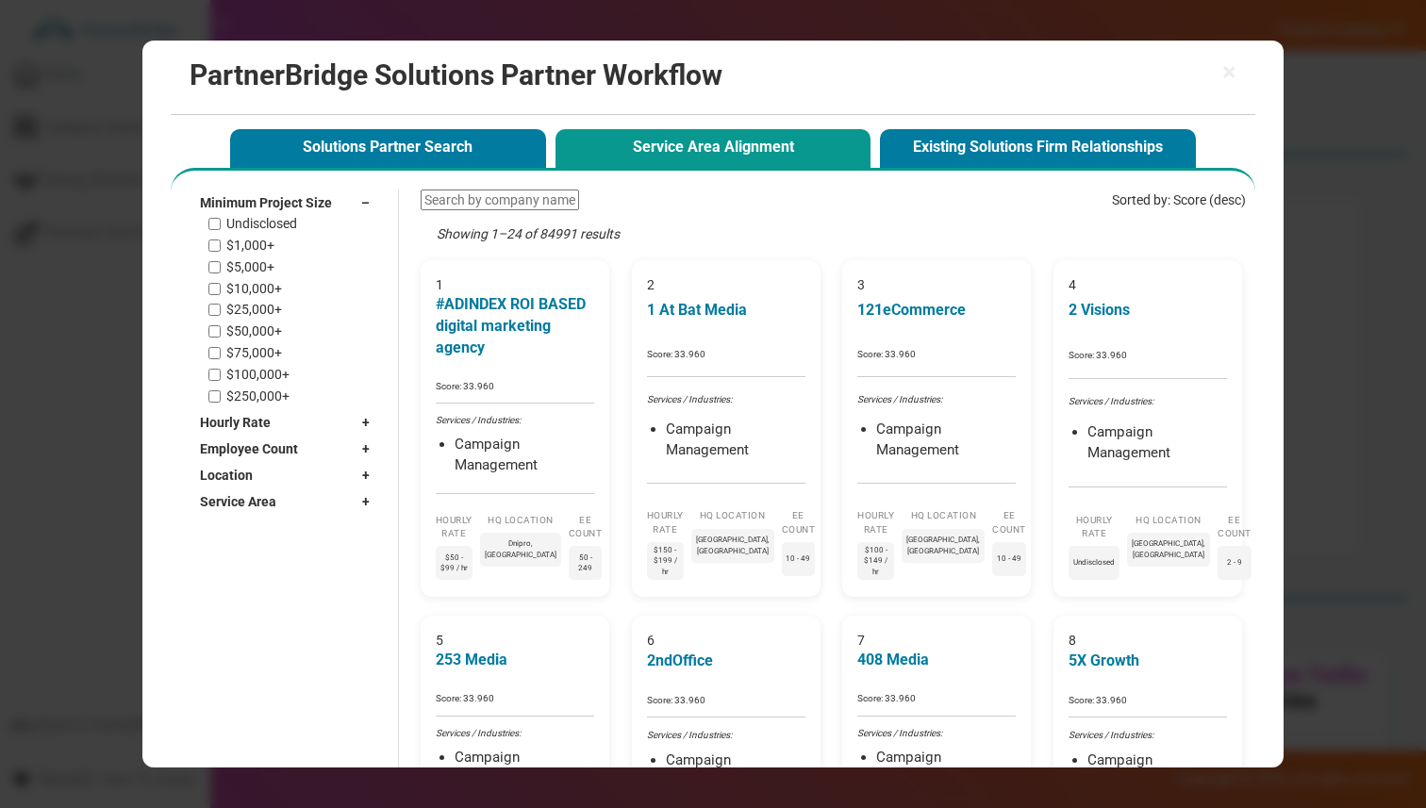
click at [252, 207] on span "Minimum Project Size" at bounding box center [266, 202] width 132 height 19
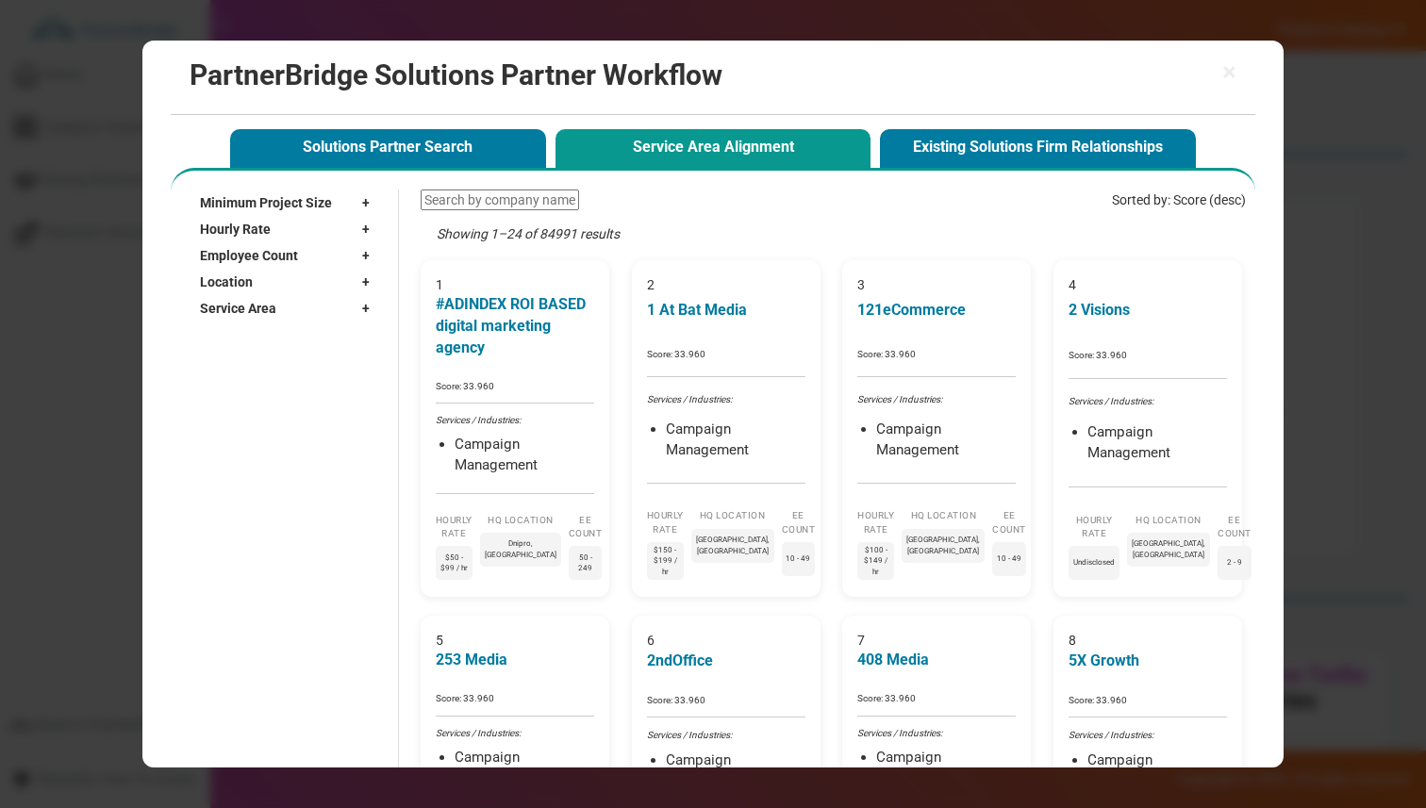
click at [252, 232] on span "Hourly Rate" at bounding box center [235, 229] width 71 height 19
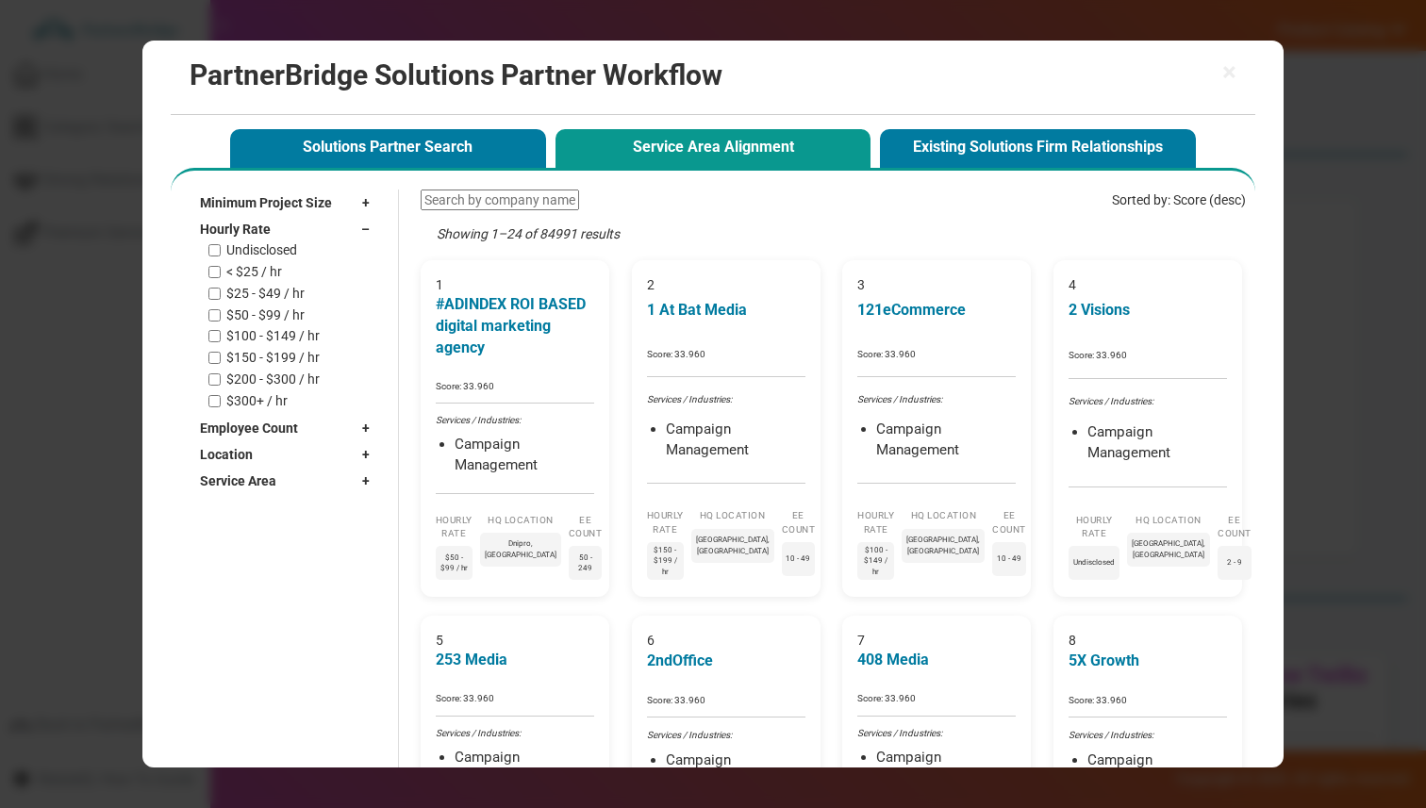
click at [249, 275] on label "< $25 / hr" at bounding box center [254, 272] width 56 height 16
click at [221, 275] on input "< $25 / hr" at bounding box center [214, 272] width 12 height 12
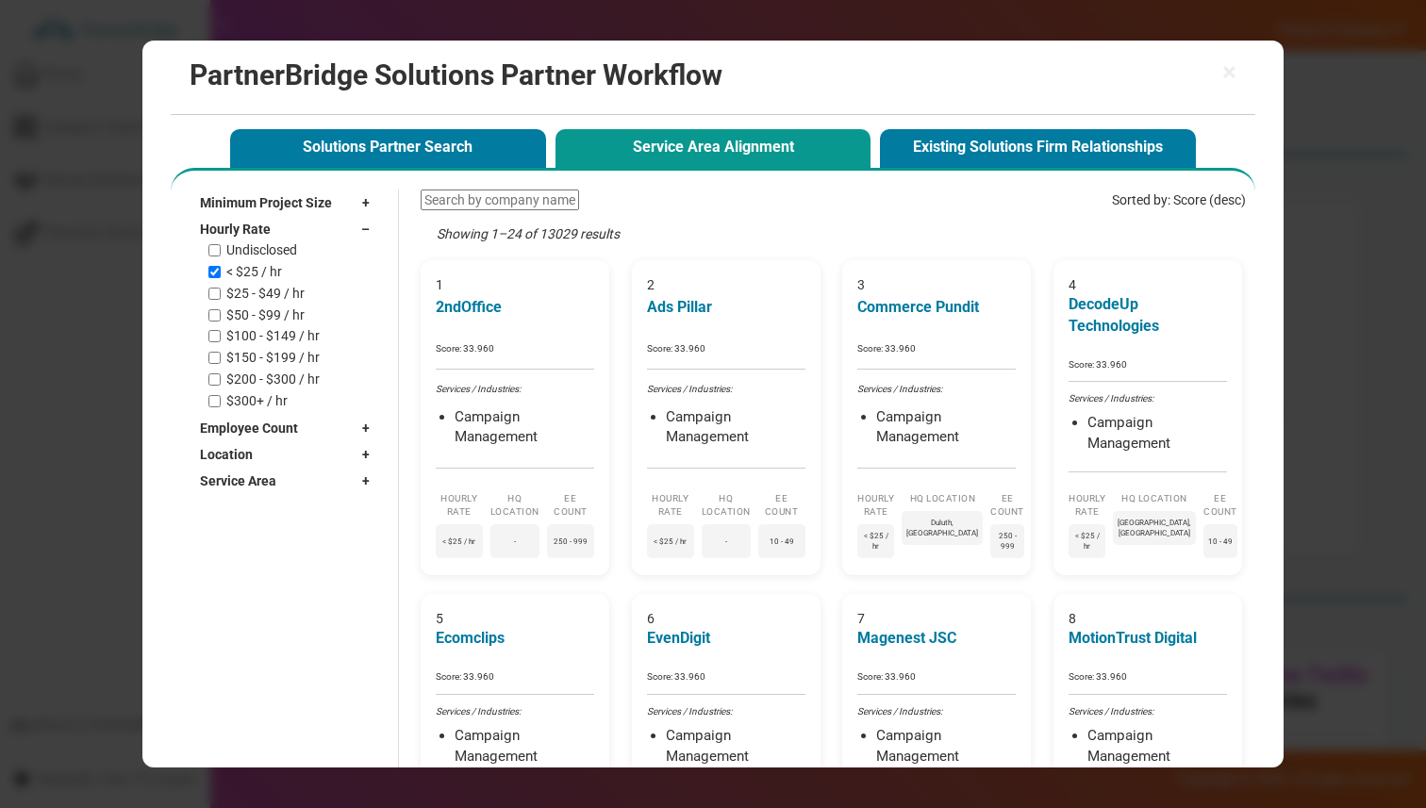
click at [249, 275] on label "< $25 / hr" at bounding box center [254, 272] width 56 height 16
click at [221, 275] on input "< $25 / hr" at bounding box center [214, 272] width 12 height 12
checkbox input "false"
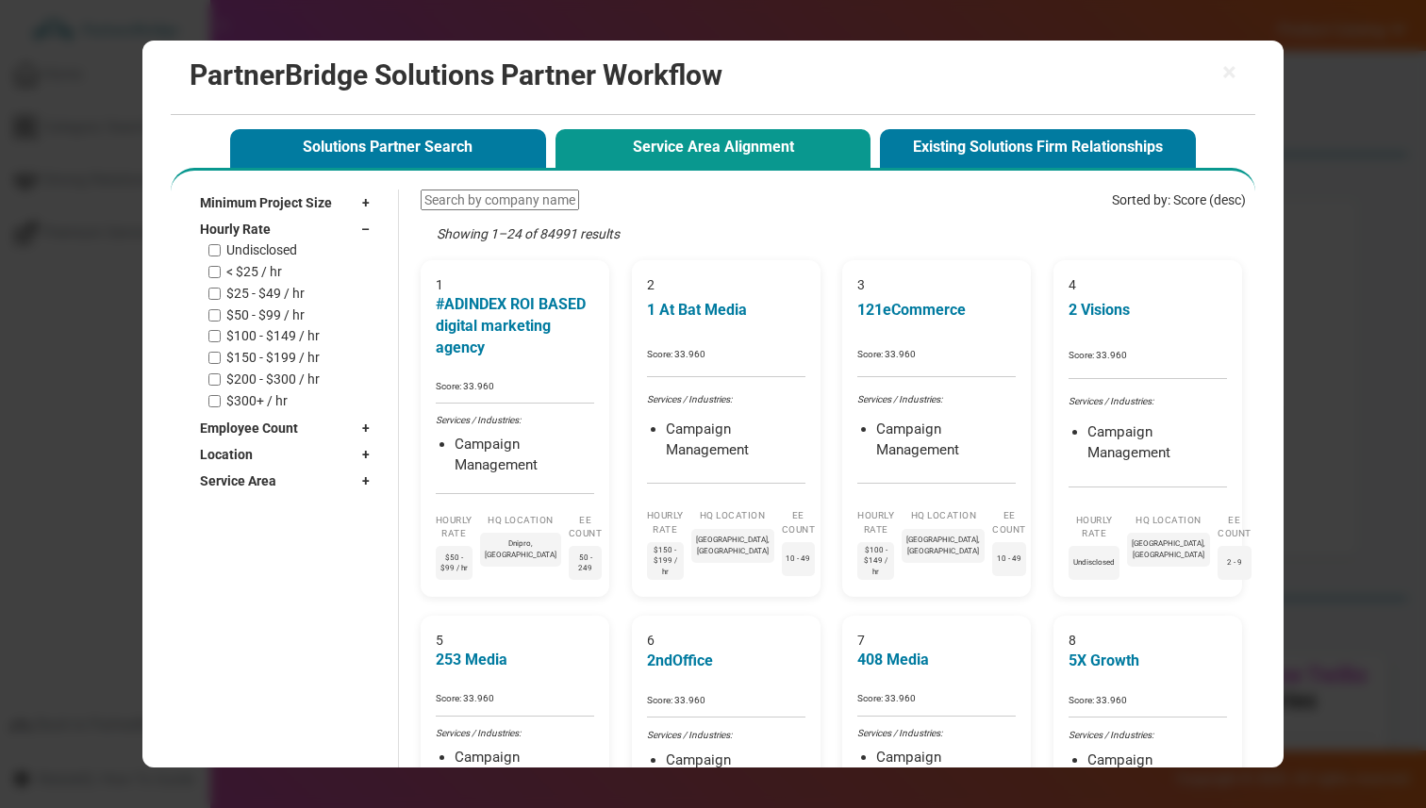
click at [249, 233] on span "Hourly Rate" at bounding box center [235, 229] width 71 height 19
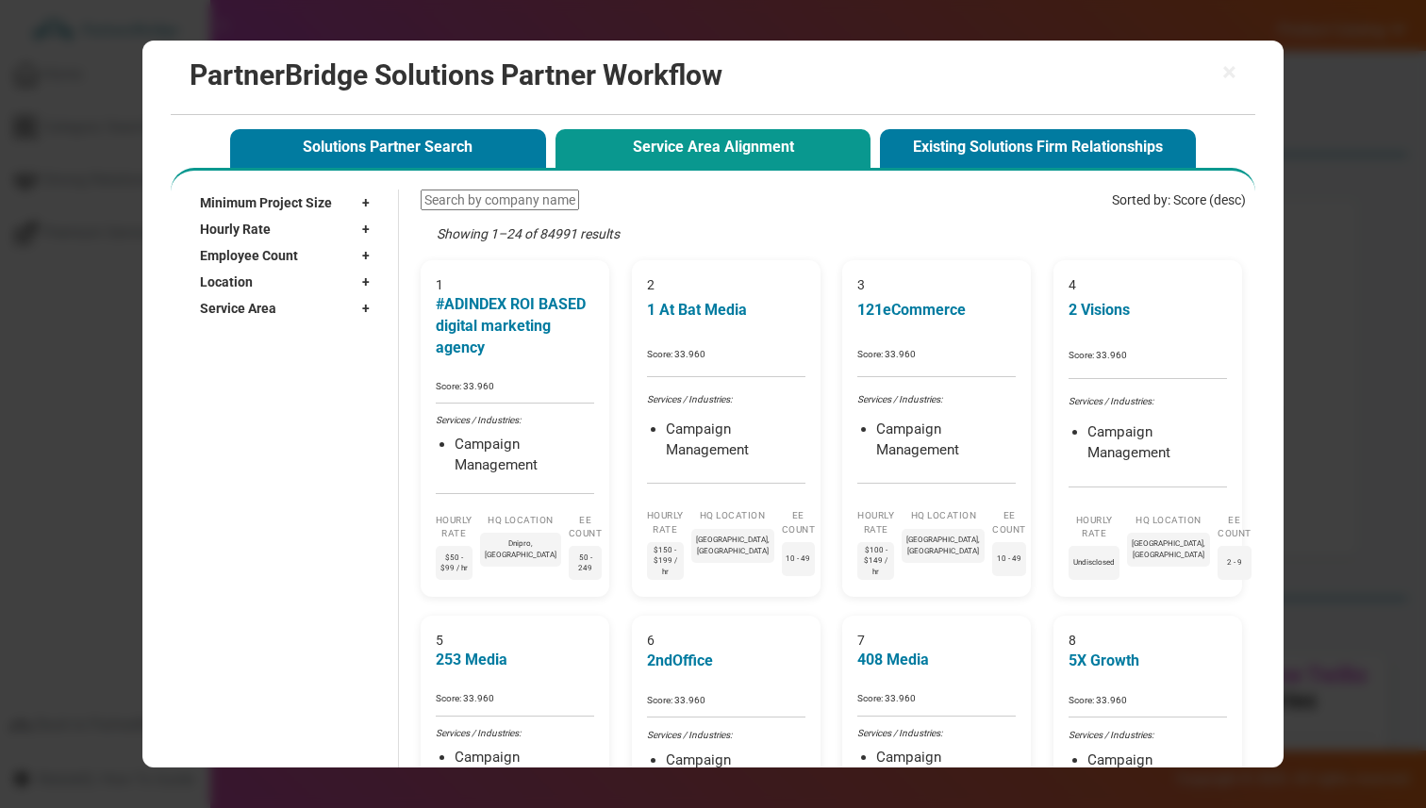
click at [249, 266] on div "Employee Count +" at bounding box center [289, 255] width 179 height 26
click at [246, 293] on label "2 - 9" at bounding box center [238, 299] width 25 height 16
click at [221, 293] on input "2 - 9" at bounding box center [214, 298] width 12 height 12
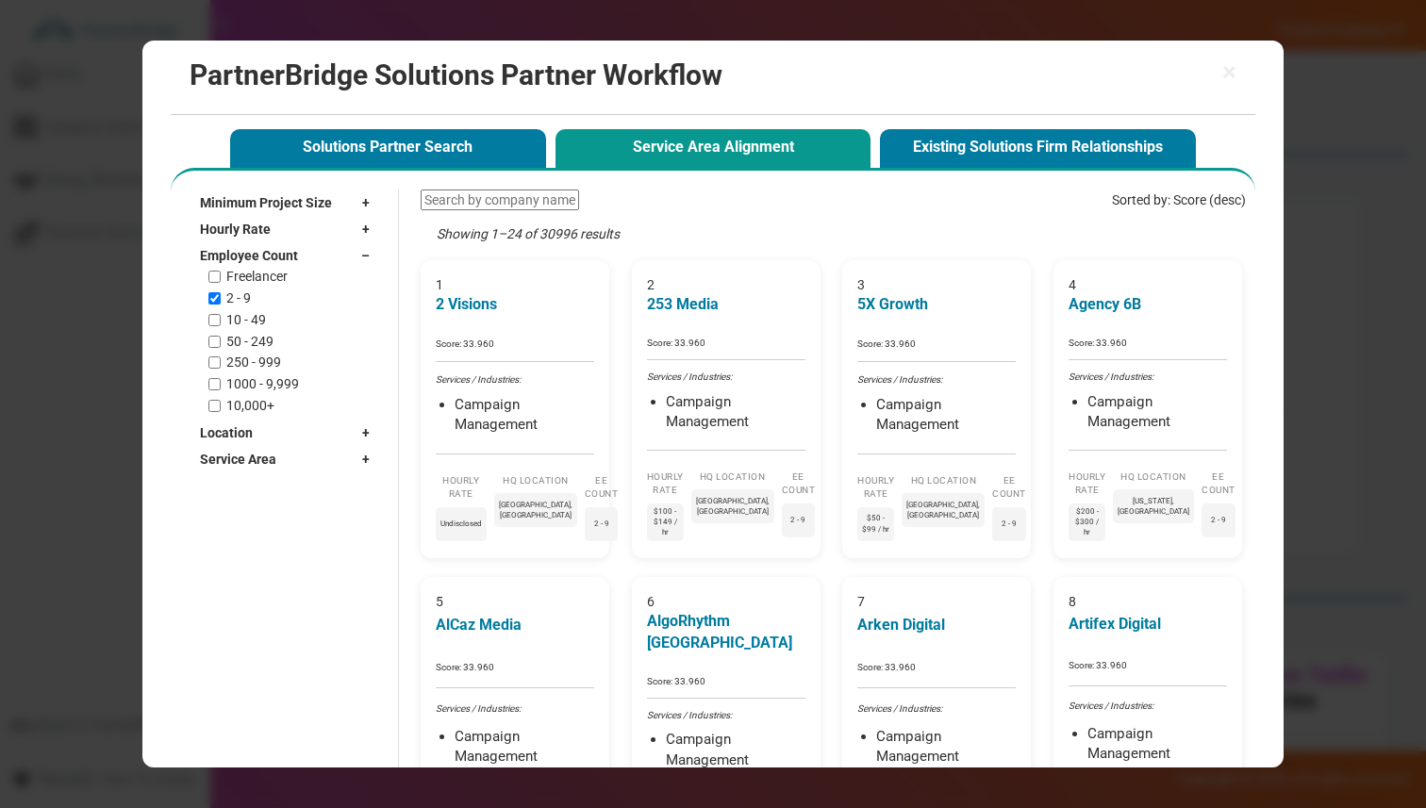
click at [246, 293] on label "2 - 9" at bounding box center [238, 299] width 25 height 16
click at [221, 293] on input "2 - 9" at bounding box center [214, 298] width 12 height 12
checkbox input "false"
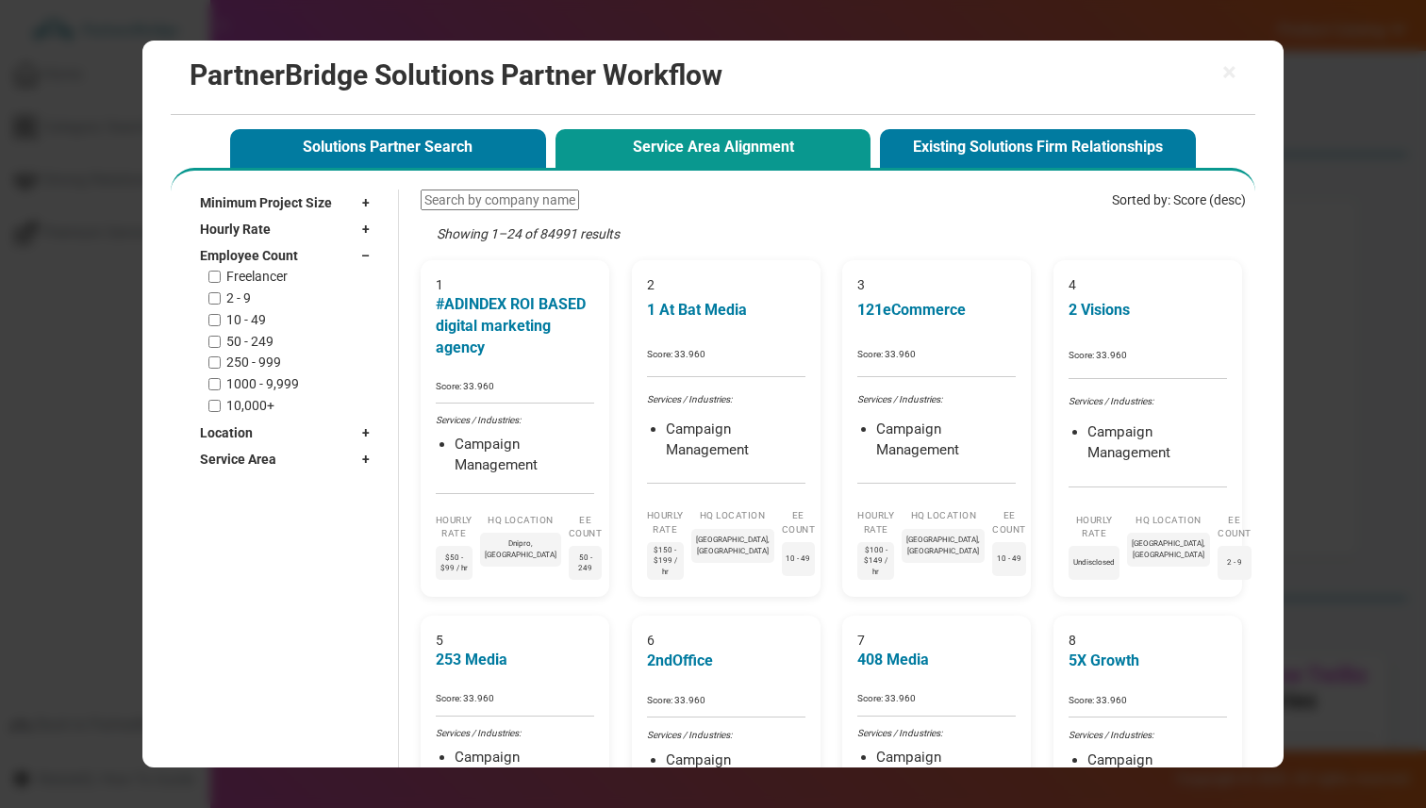
click at [246, 256] on span "Employee Count" at bounding box center [249, 255] width 98 height 19
click at [246, 274] on span "Location" at bounding box center [226, 282] width 53 height 19
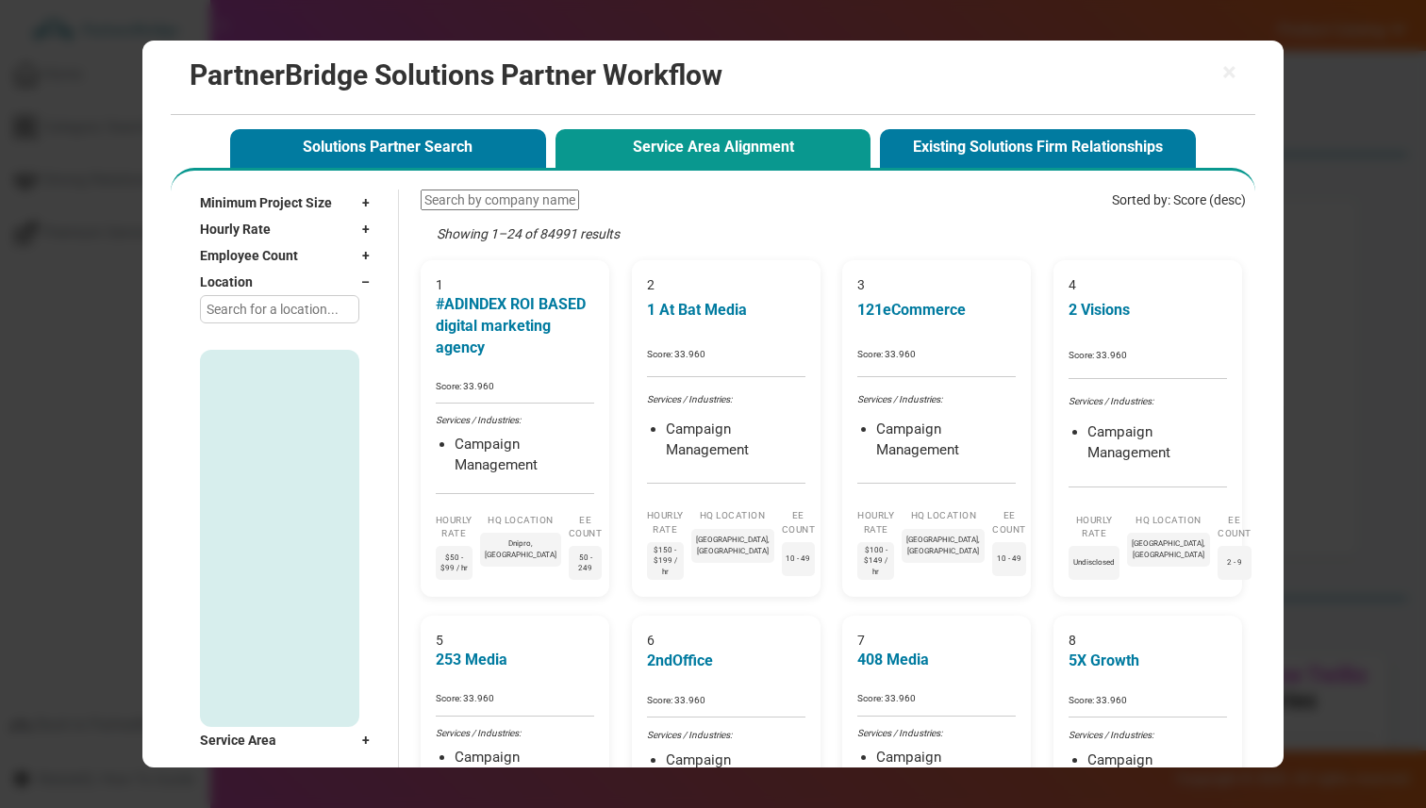
click at [246, 274] on span "Location" at bounding box center [226, 282] width 53 height 19
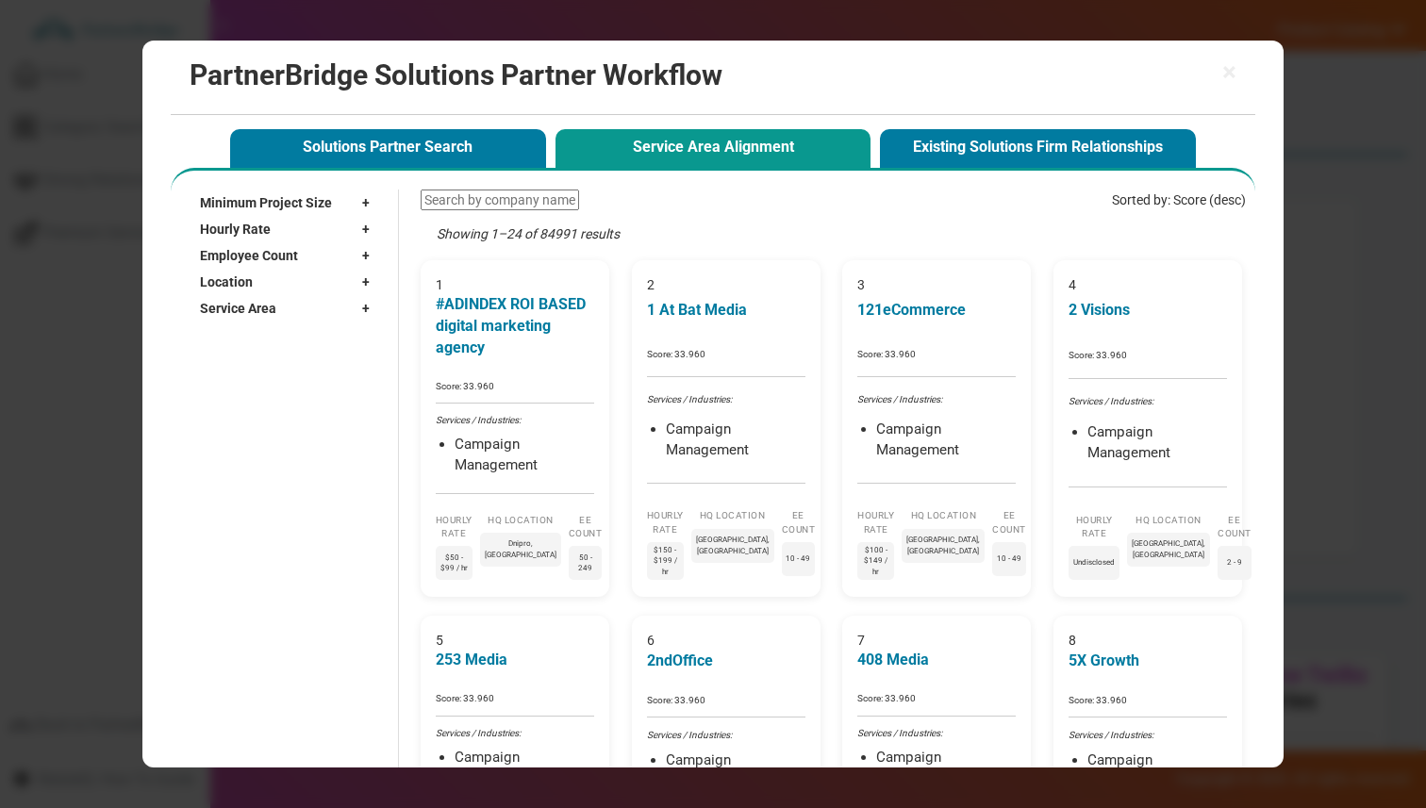
click at [246, 304] on span "Service Area" at bounding box center [238, 308] width 76 height 19
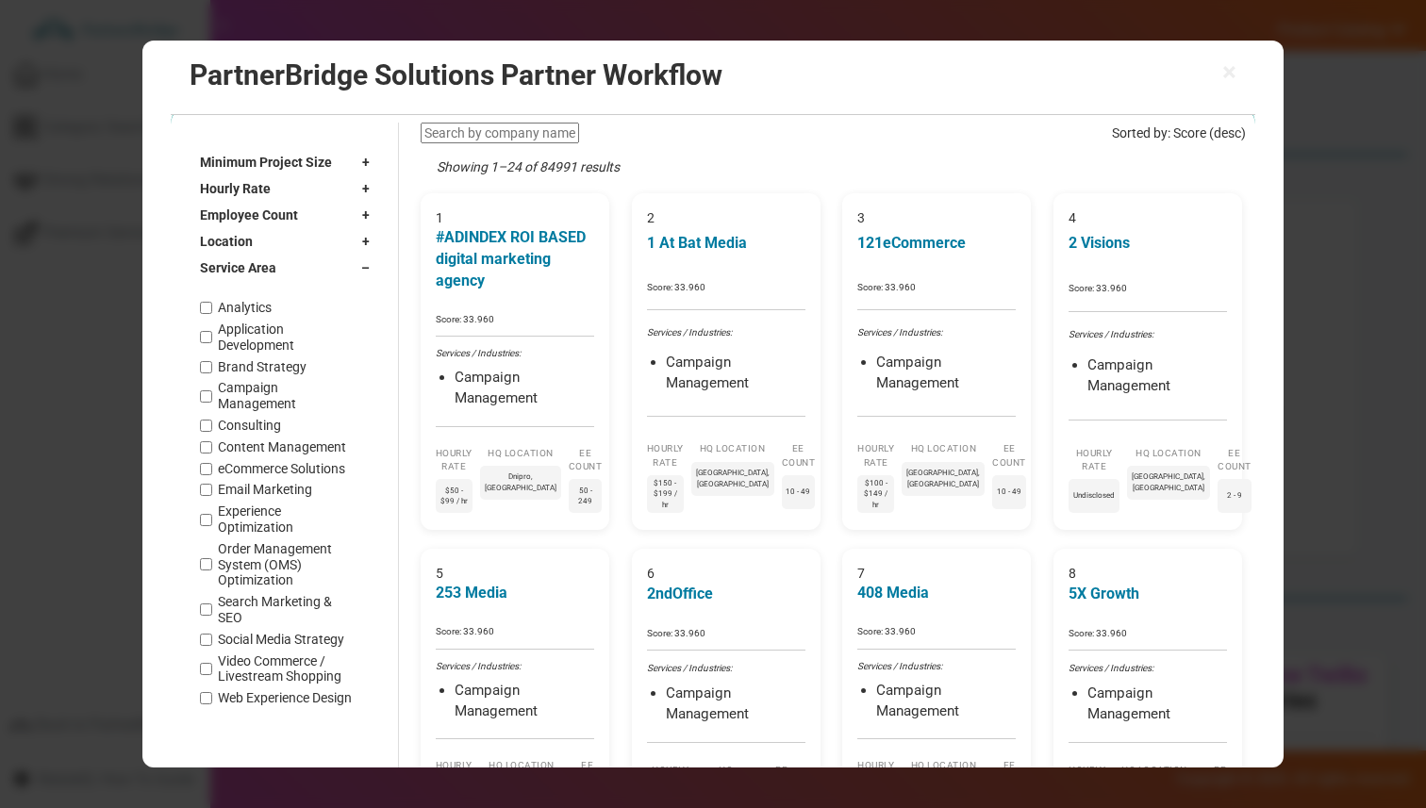
scroll to position [62, 0]
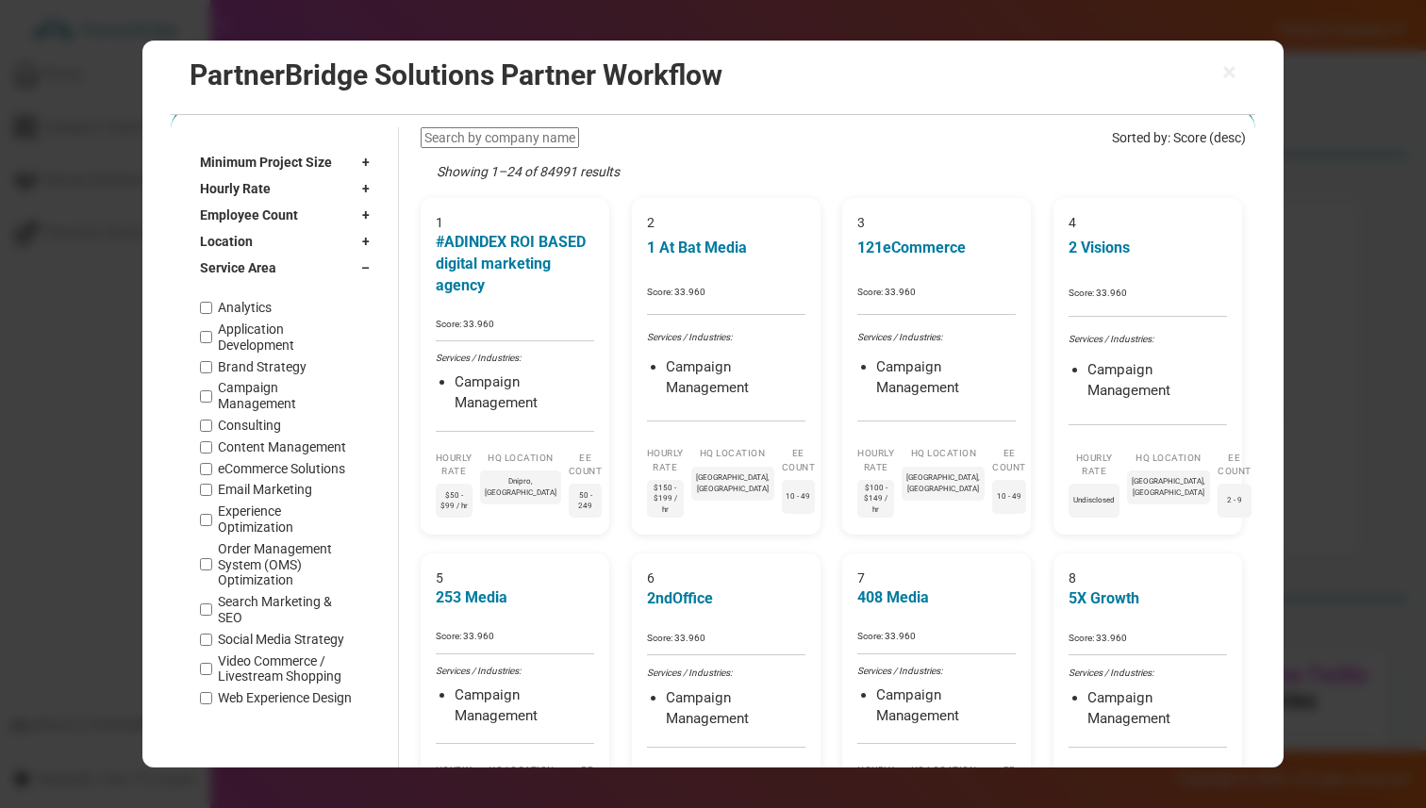
click at [236, 343] on label "Application Development" at bounding box center [288, 338] width 141 height 32
click at [212, 343] on input "Application Development" at bounding box center [206, 338] width 12 height 12
checkbox input "true"
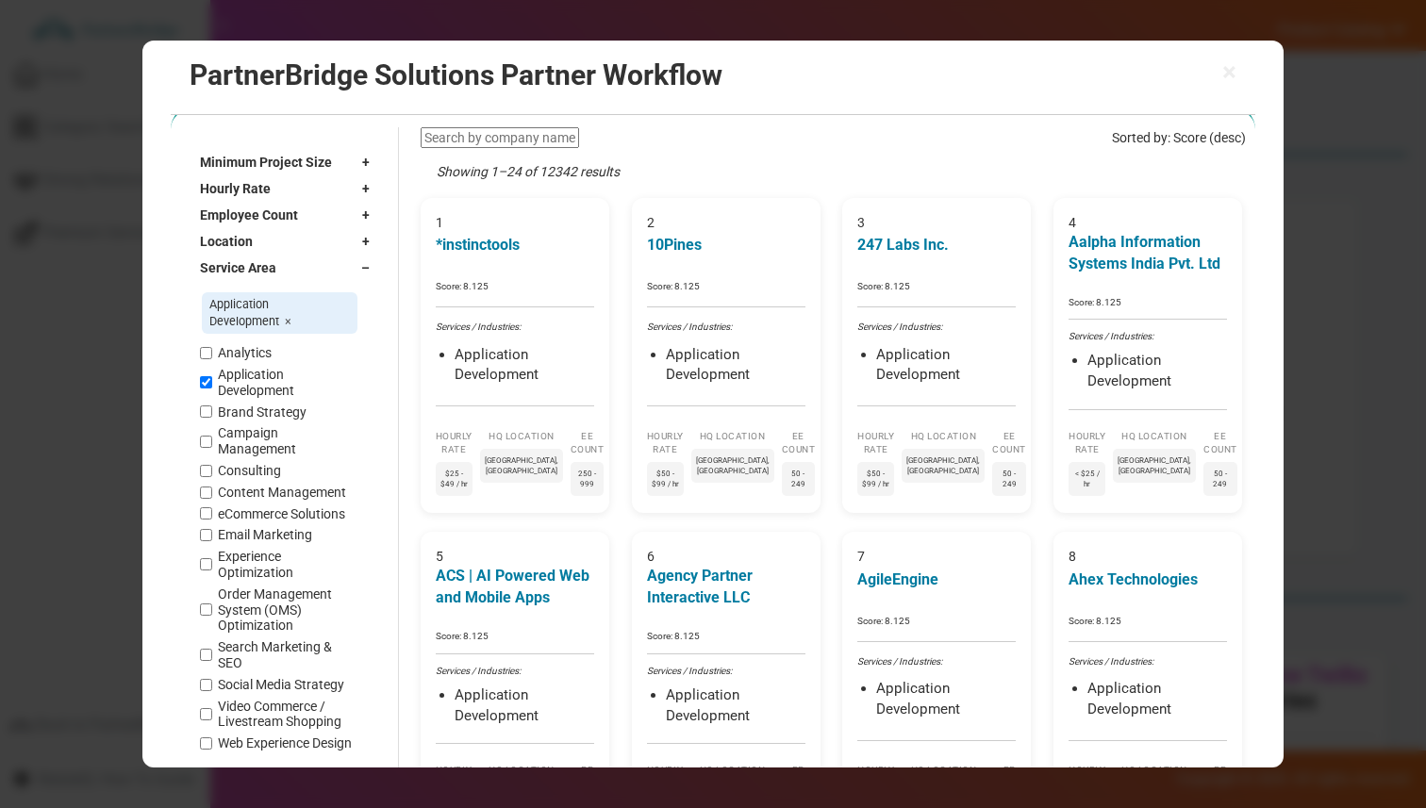
click at [234, 359] on label "Analytics" at bounding box center [245, 354] width 54 height 16
click at [212, 359] on input "Analytics" at bounding box center [206, 353] width 12 height 12
checkbox input "true"
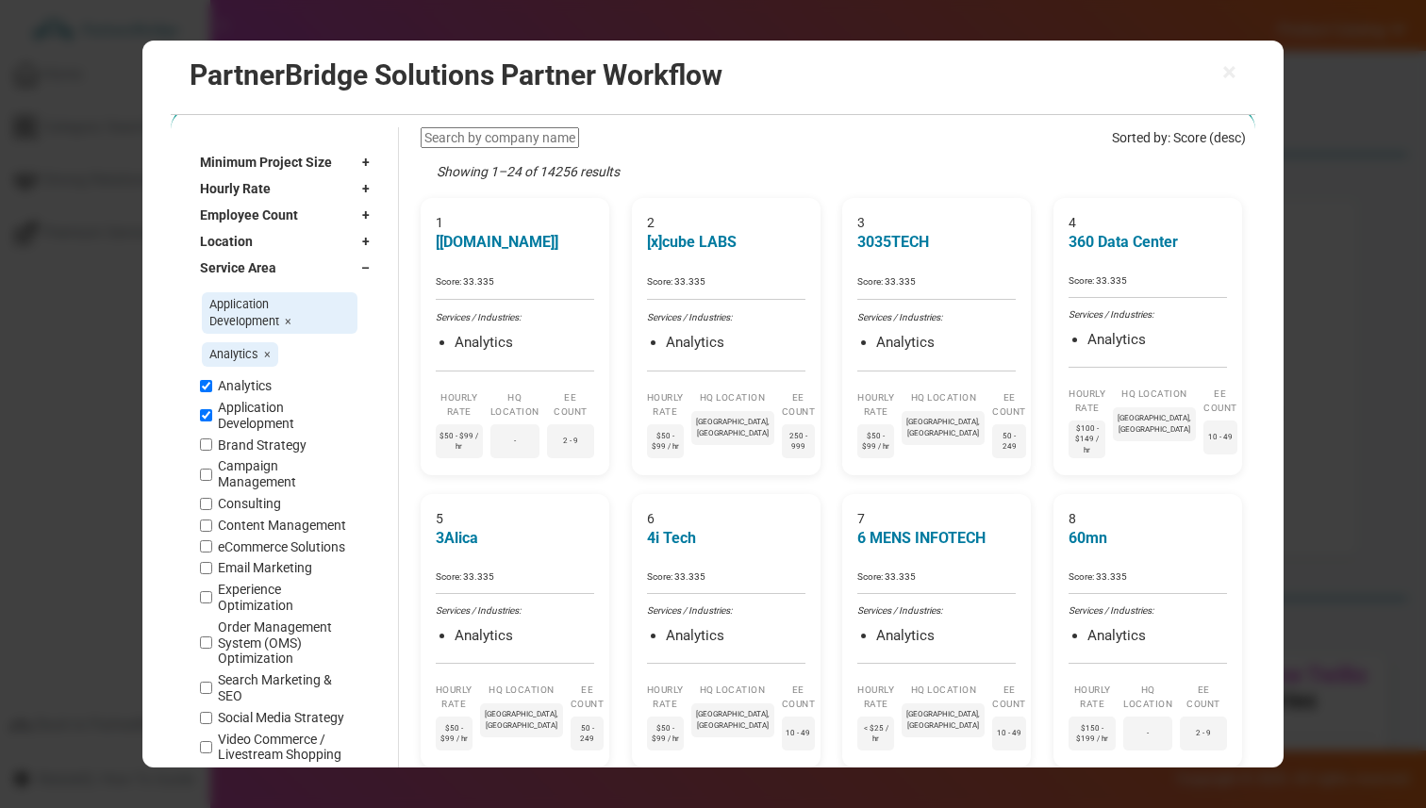
click at [283, 319] on span "Application Development ×" at bounding box center [280, 314] width 156 height 42
click at [287, 320] on span "×" at bounding box center [288, 322] width 7 height 14
checkbox input "false"
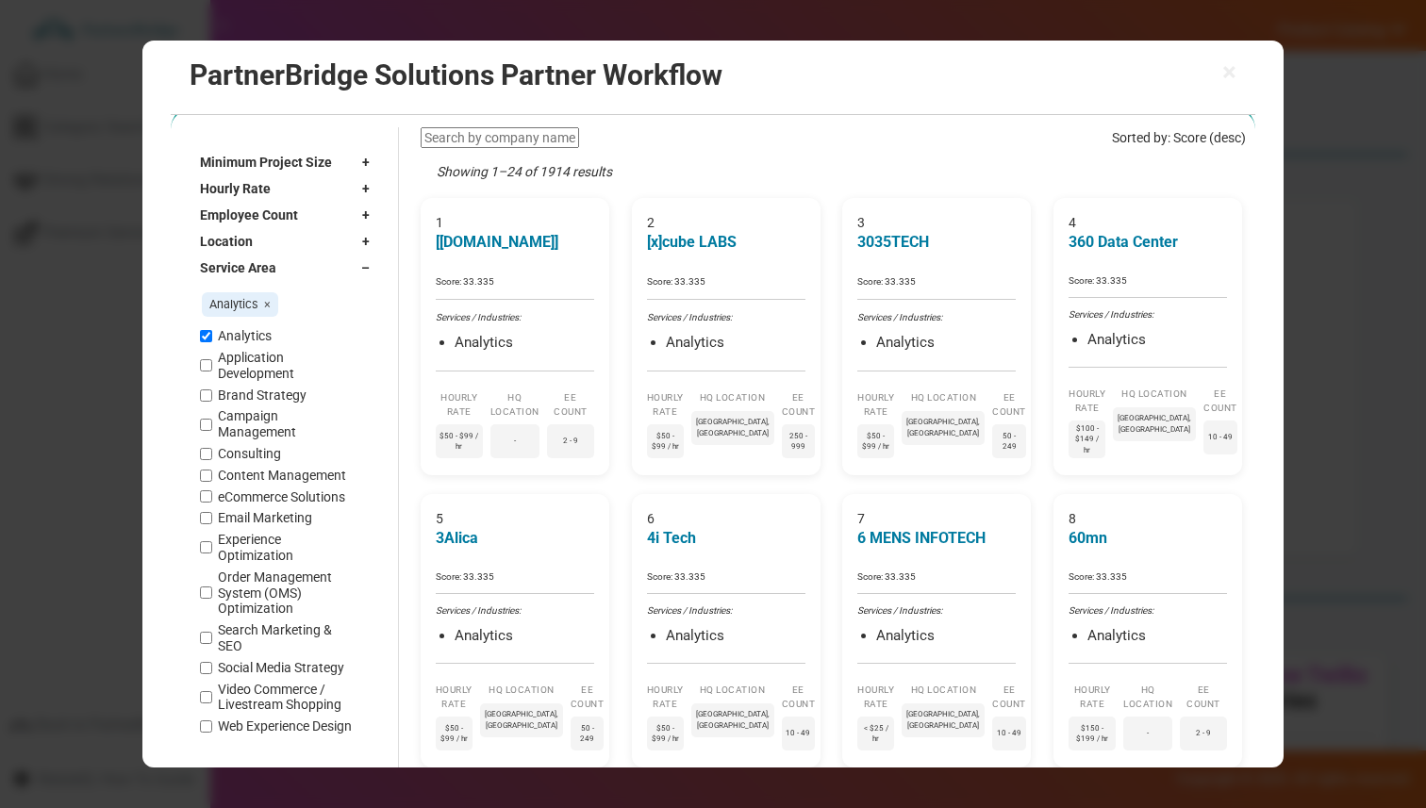
click at [266, 302] on span "×" at bounding box center [267, 305] width 7 height 14
checkbox input "false"
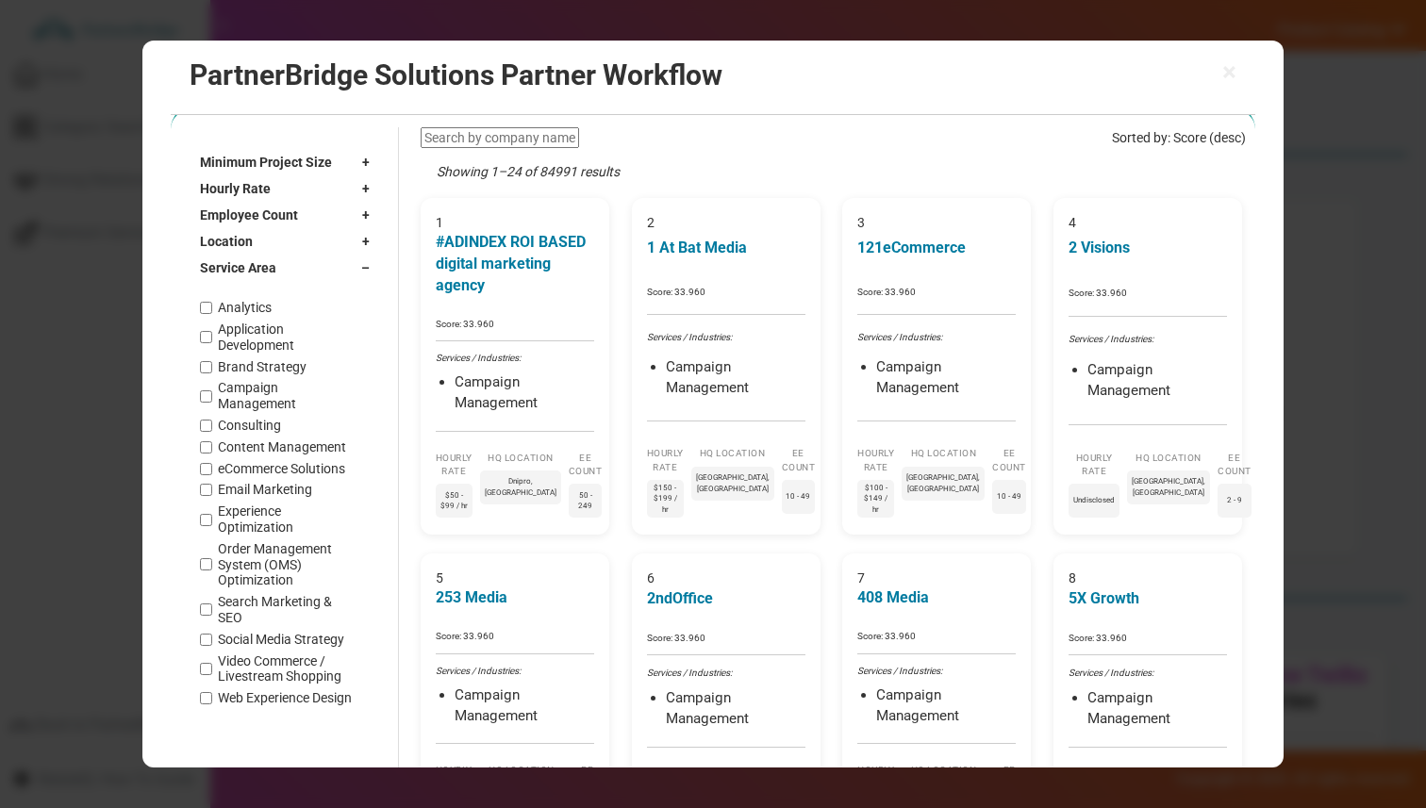
scroll to position [0, 0]
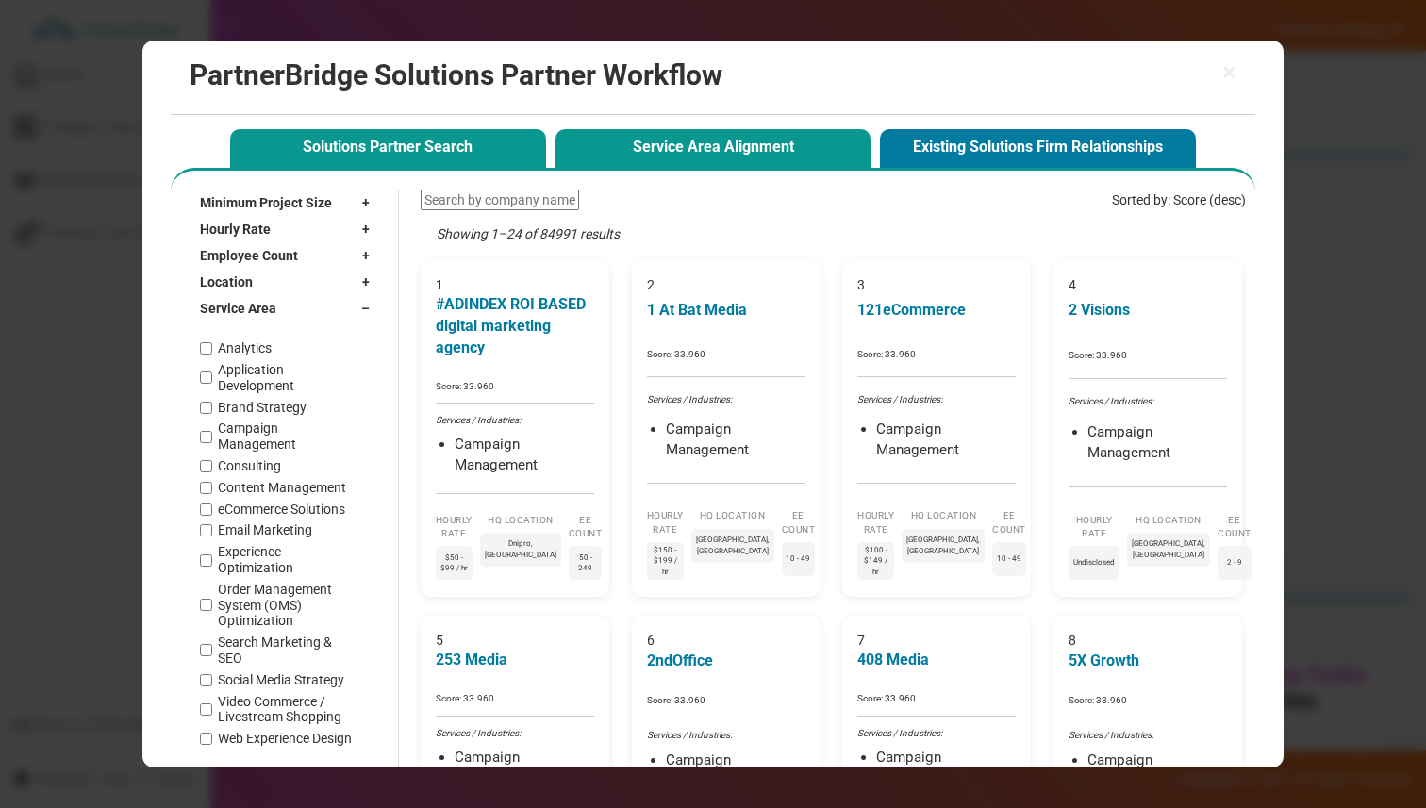
click at [327, 129] on button "Solutions Partner Search" at bounding box center [388, 148] width 316 height 39
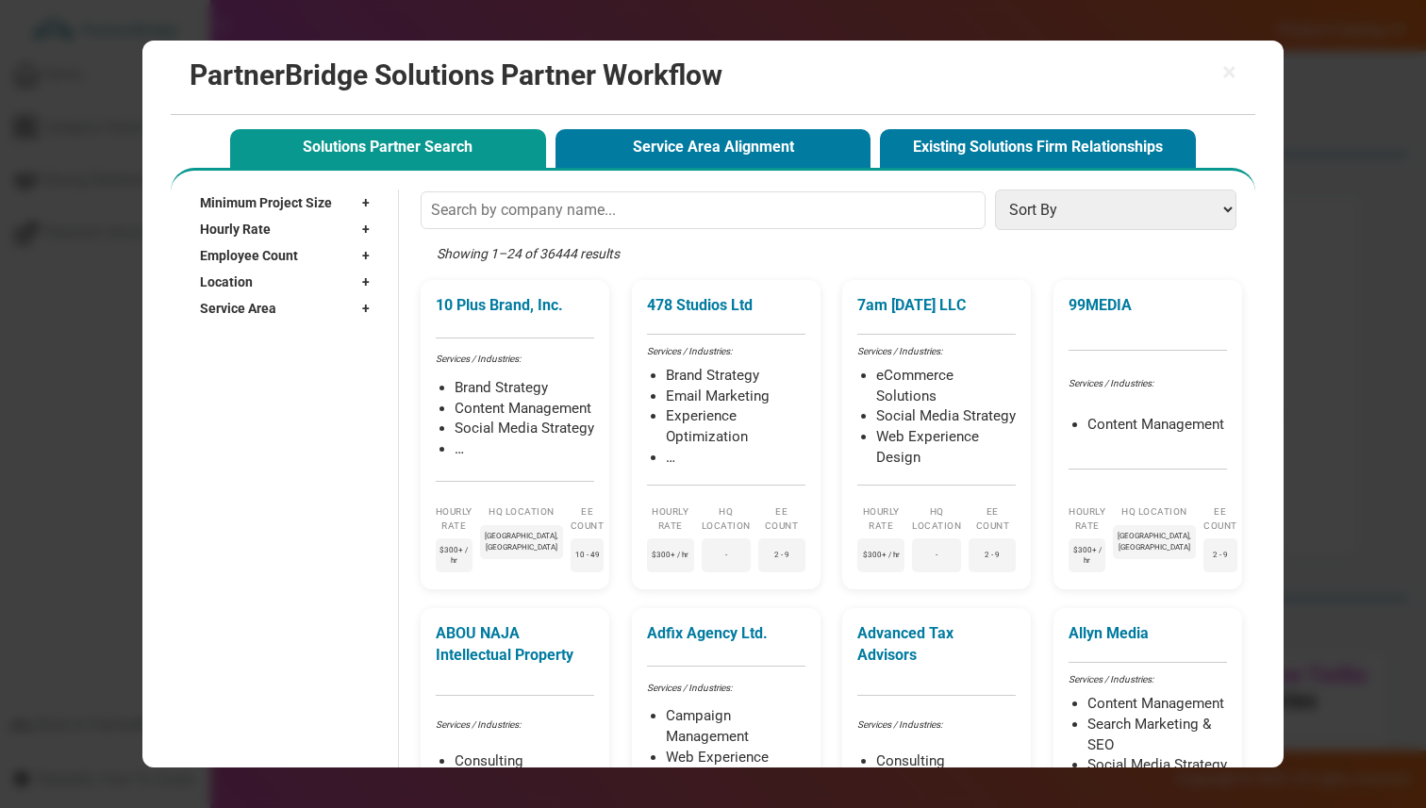
click at [254, 308] on span "Service Area" at bounding box center [238, 308] width 76 height 19
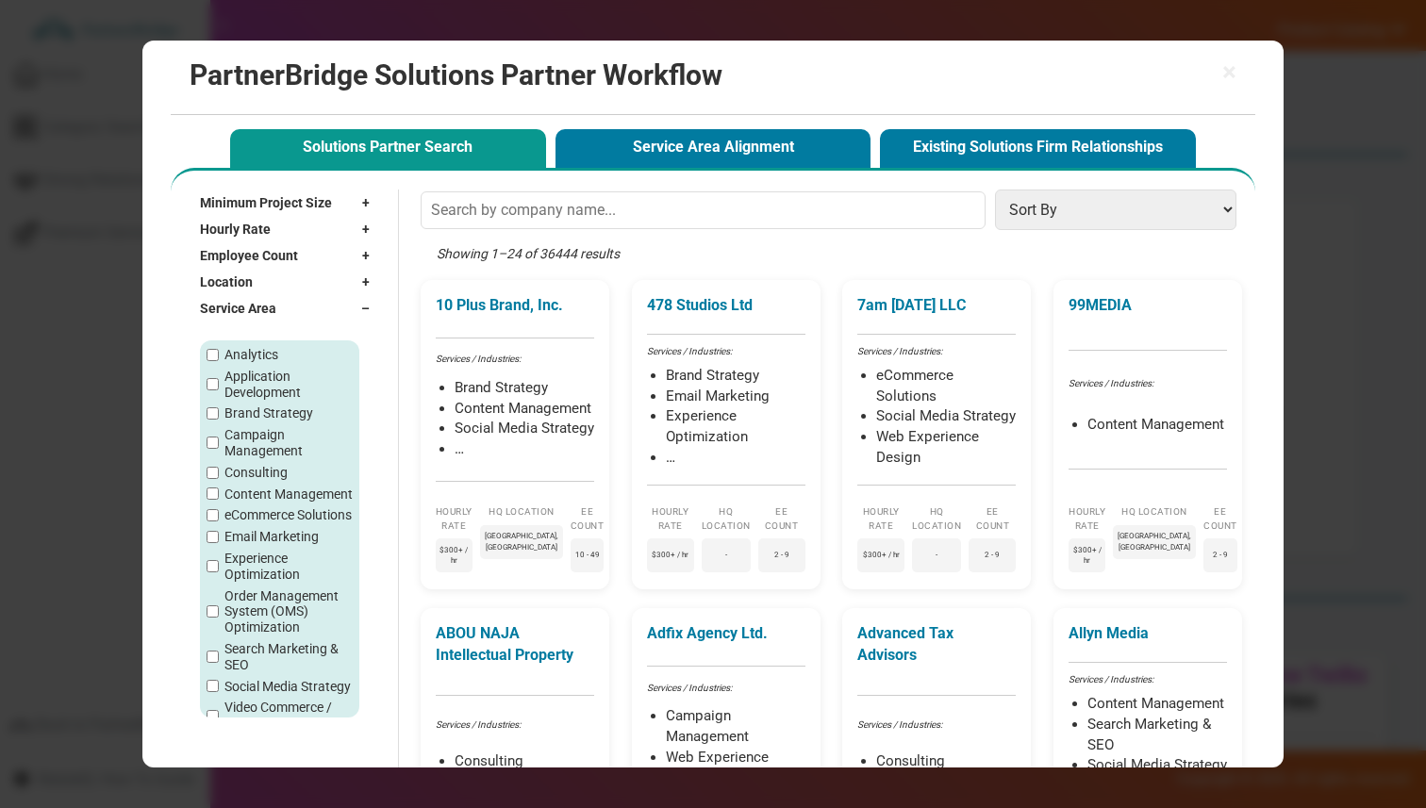
click at [251, 343] on div "Analytics Application Development Brand Strategy Campaign Management Consulting…" at bounding box center [279, 529] width 159 height 377
click at [251, 353] on label "Analytics" at bounding box center [252, 355] width 54 height 16
click at [219, 353] on input "Analytics" at bounding box center [213, 355] width 12 height 12
checkbox input "true"
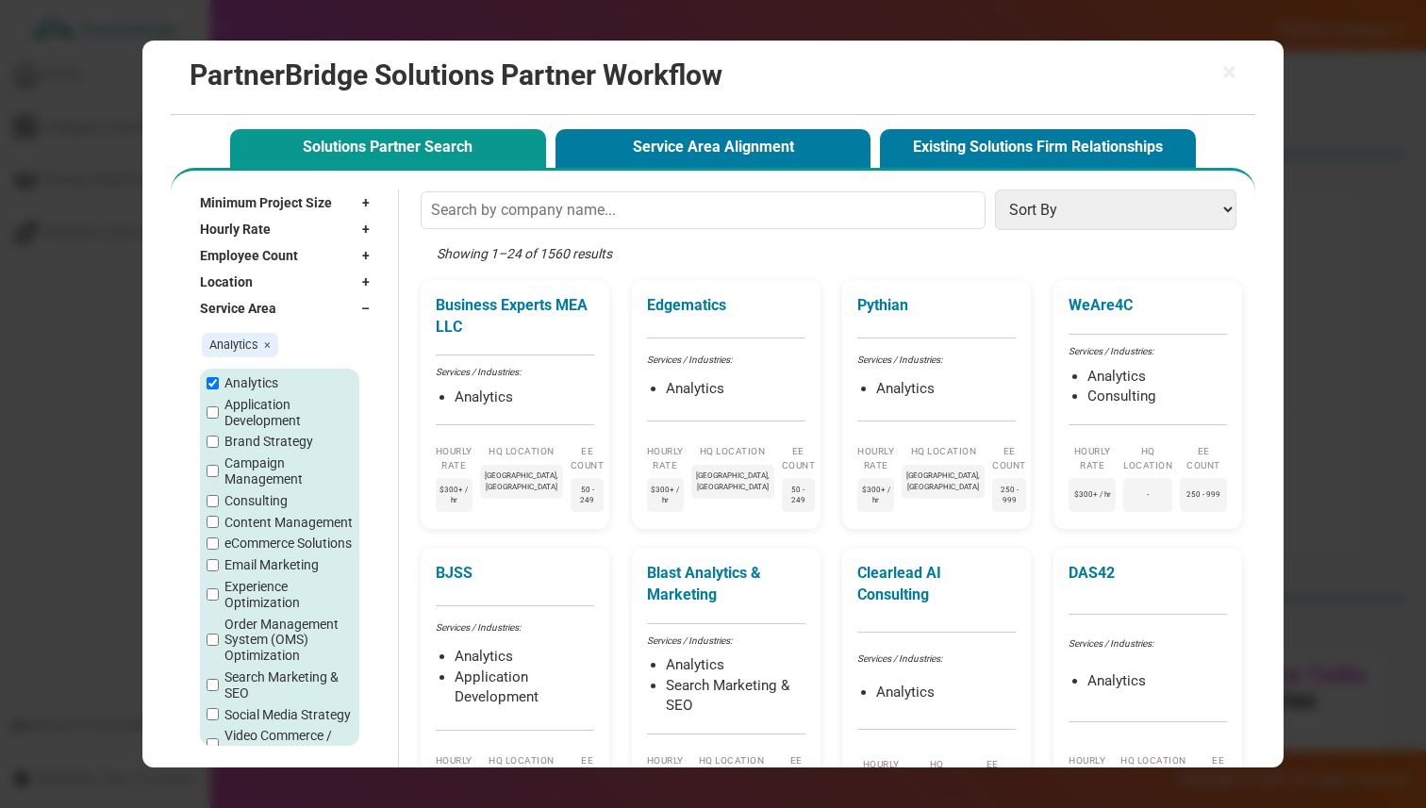
click at [255, 406] on label "Application Development" at bounding box center [289, 413] width 128 height 32
click at [219, 407] on input "Application Development" at bounding box center [213, 413] width 12 height 12
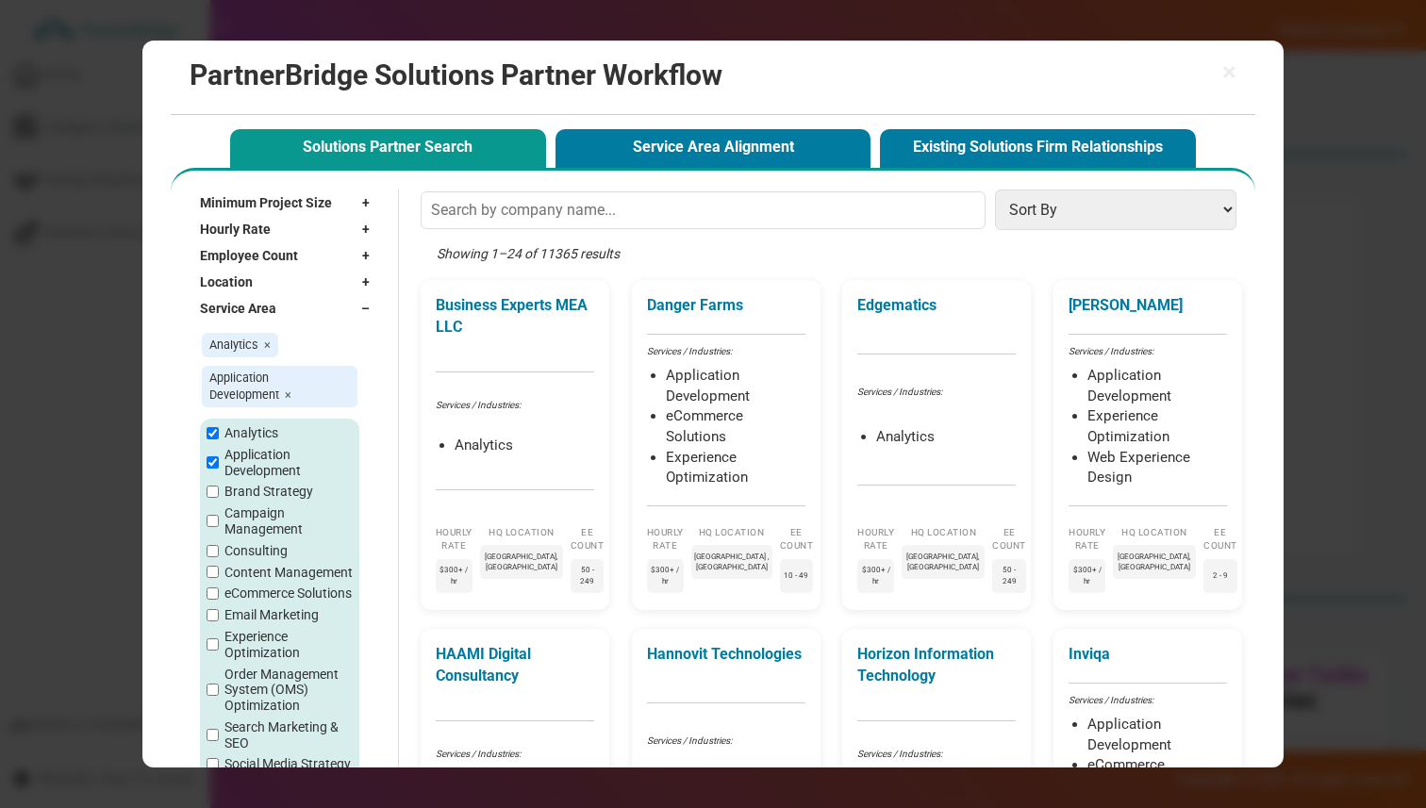
click at [258, 459] on label "Application Development" at bounding box center [289, 463] width 128 height 32
click at [219, 459] on input "Application Development" at bounding box center [213, 463] width 12 height 12
checkbox input "false"
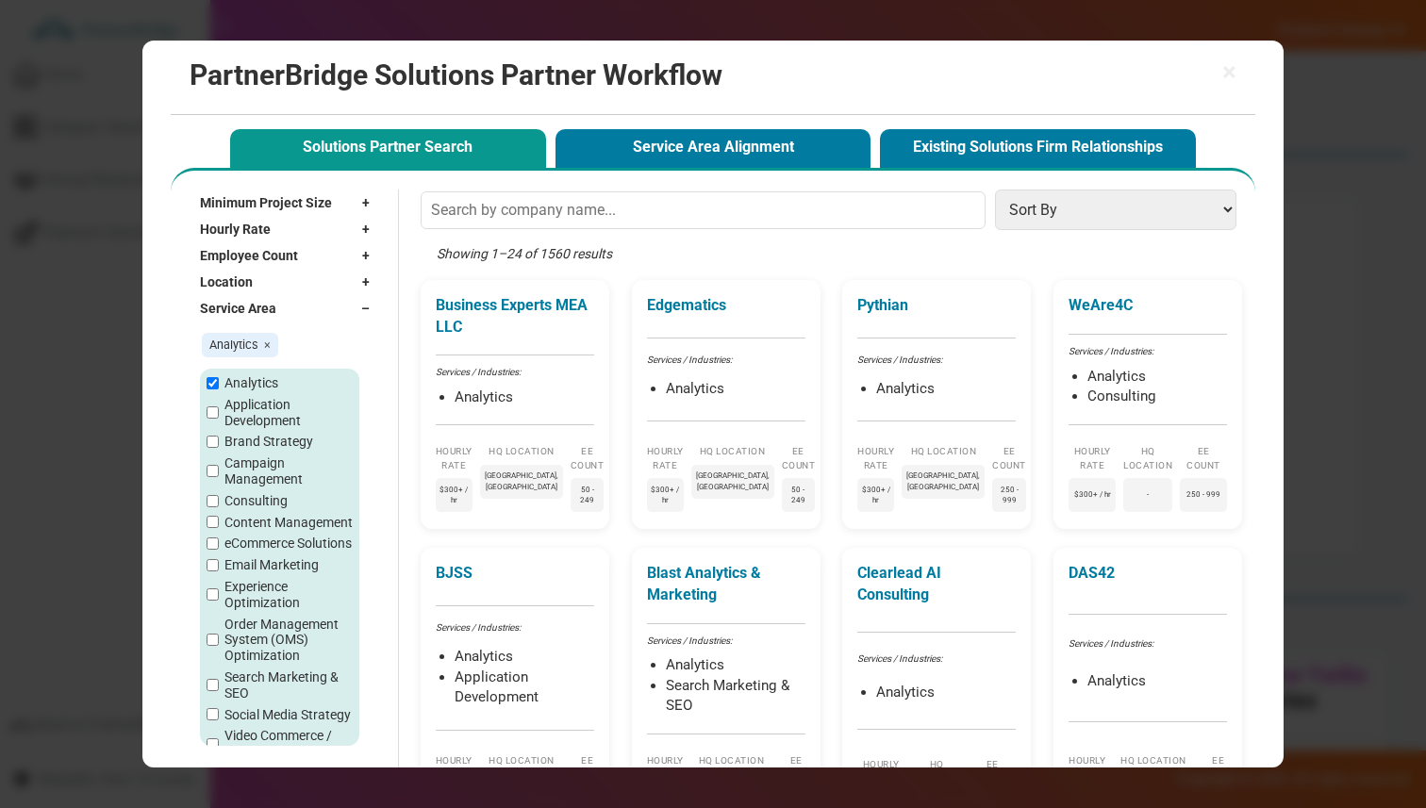
click at [265, 381] on label "Analytics" at bounding box center [252, 383] width 54 height 16
click at [219, 381] on input "Analytics" at bounding box center [213, 383] width 12 height 12
checkbox input "false"
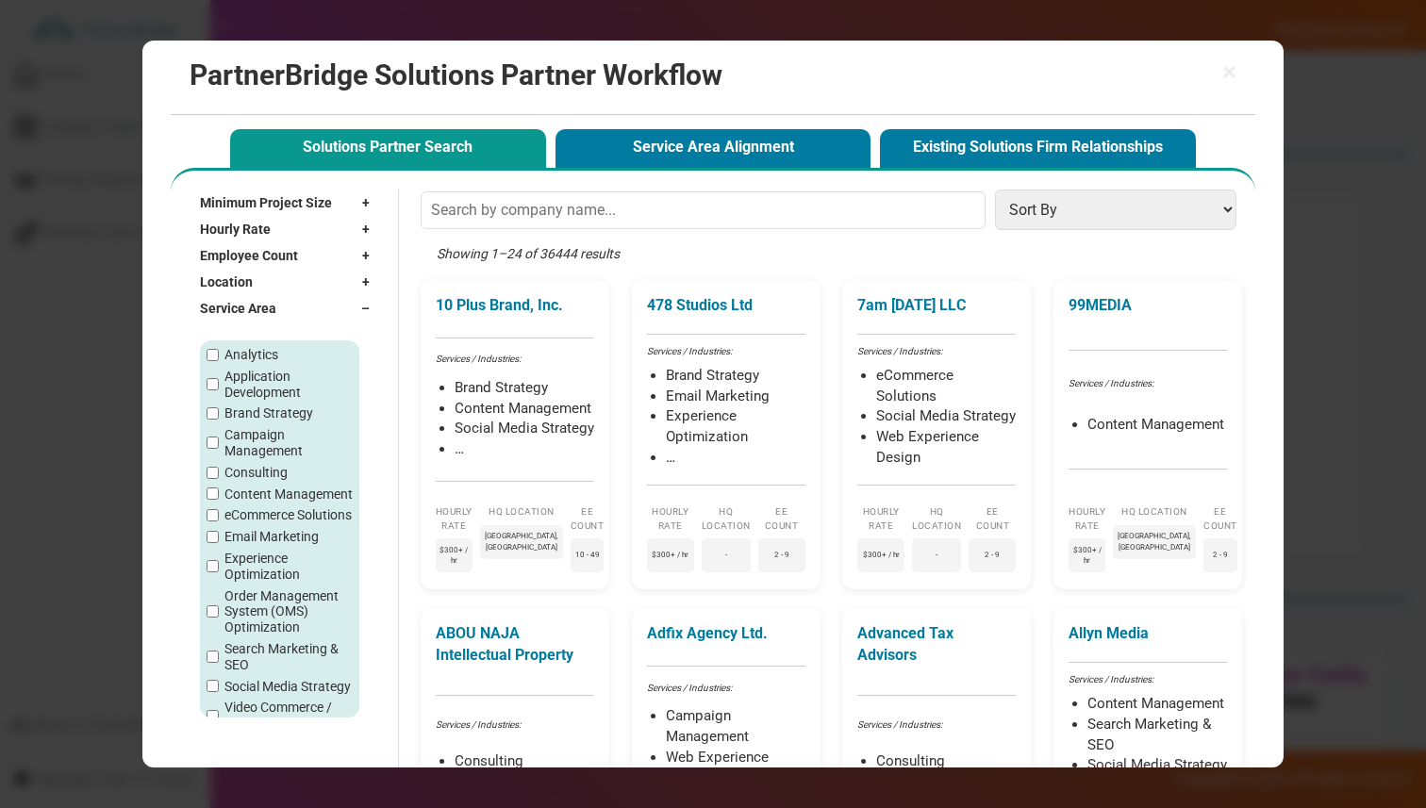
click at [265, 304] on span "Service Area" at bounding box center [238, 308] width 76 height 19
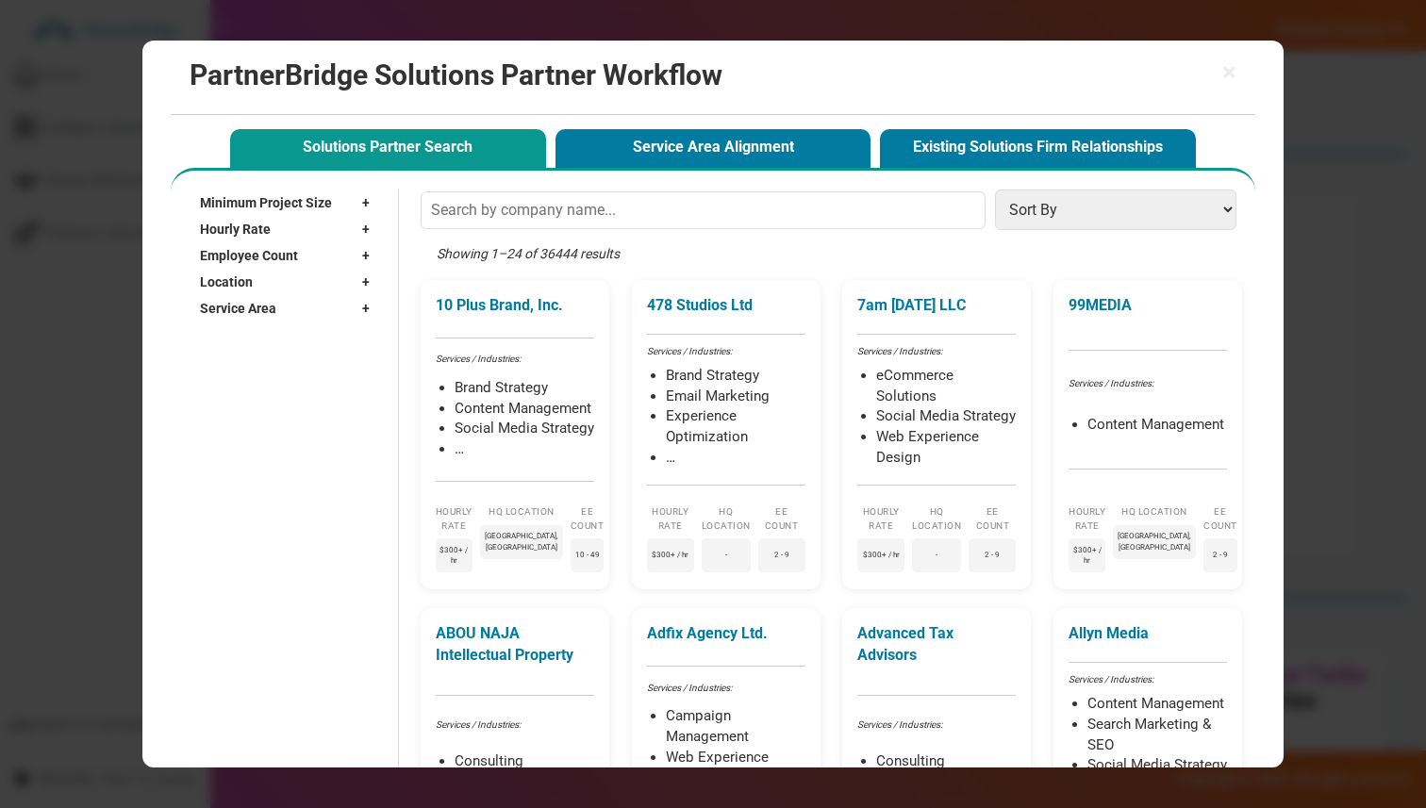
click at [266, 288] on div "Location +" at bounding box center [289, 282] width 179 height 26
click at [279, 308] on input "text" at bounding box center [279, 309] width 159 height 28
type input "A"
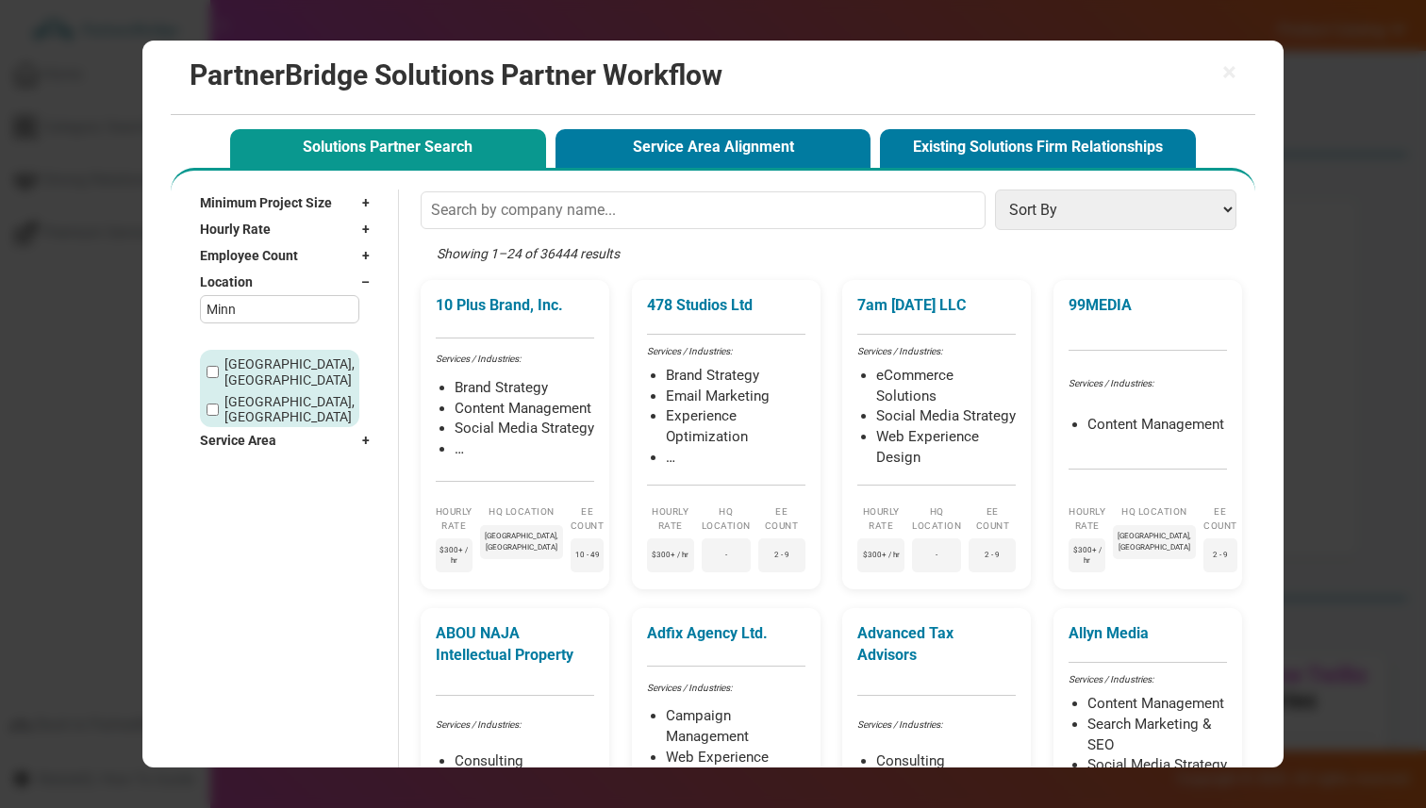
type input "Minn"
click at [264, 394] on label "[GEOGRAPHIC_DATA], [GEOGRAPHIC_DATA]" at bounding box center [290, 410] width 130 height 32
click at [219, 404] on input "[GEOGRAPHIC_DATA], [GEOGRAPHIC_DATA]" at bounding box center [213, 410] width 12 height 12
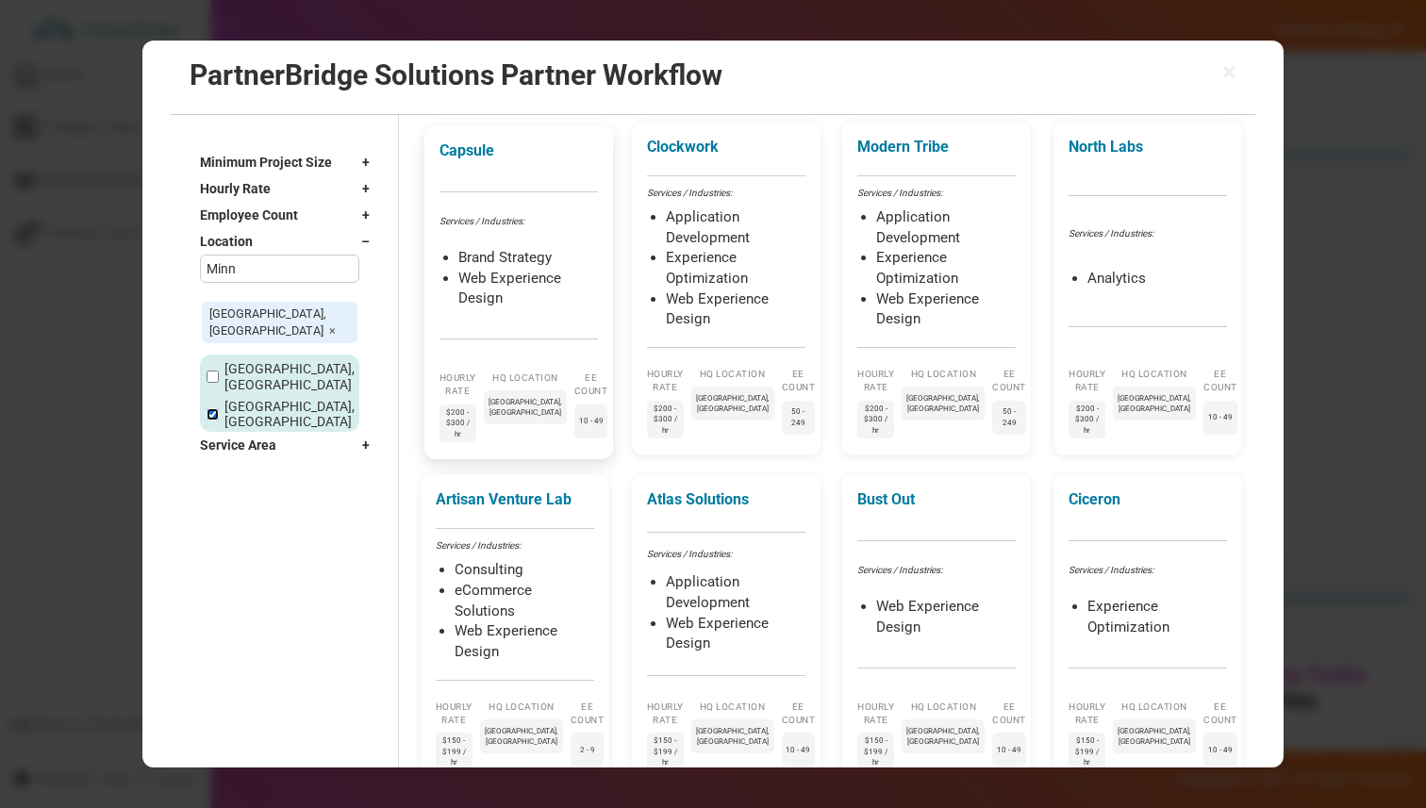
scroll to position [162, 0]
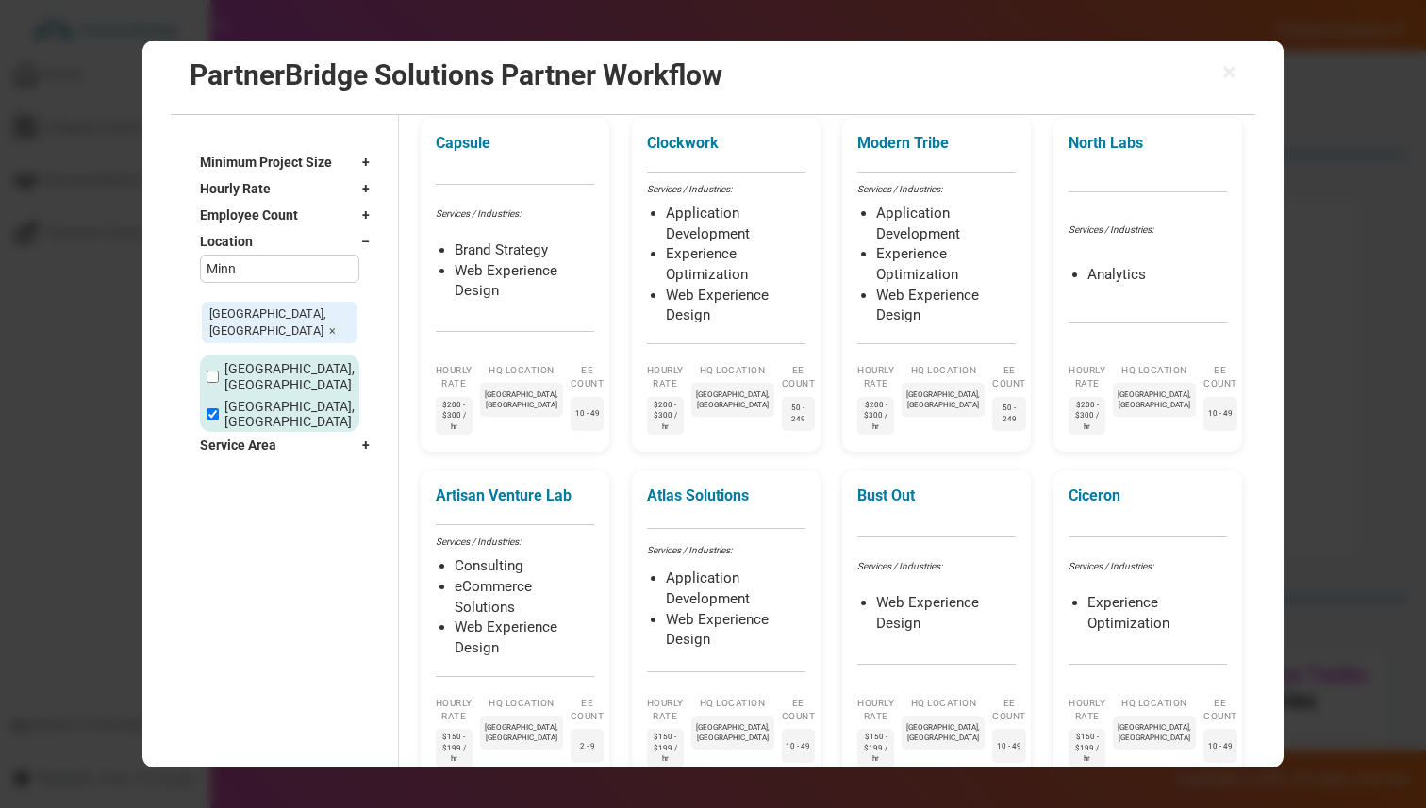
click at [311, 311] on span "[GEOGRAPHIC_DATA], [GEOGRAPHIC_DATA] ×" at bounding box center [280, 324] width 156 height 42
click at [329, 325] on span "×" at bounding box center [332, 332] width 7 height 14
checkbox input "false"
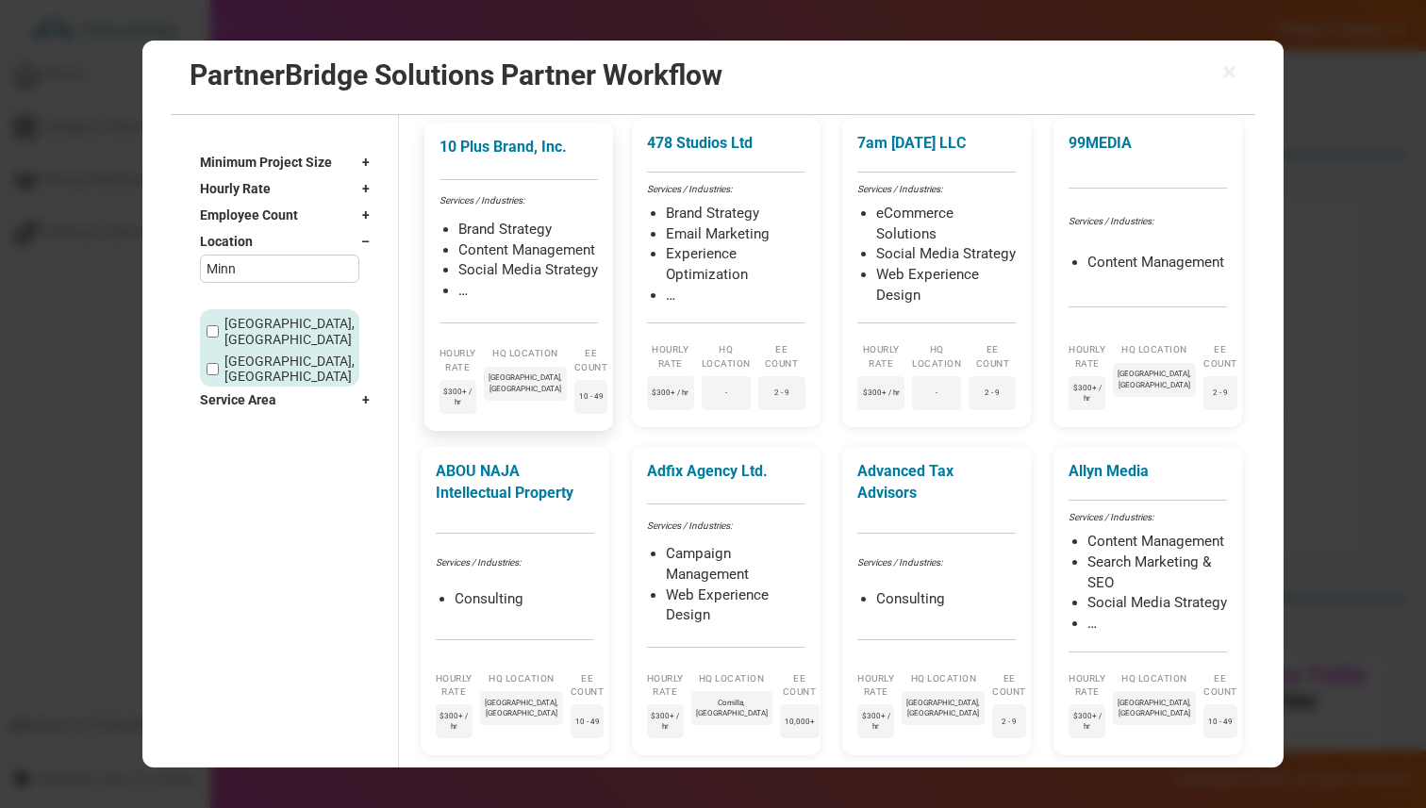
scroll to position [0, 0]
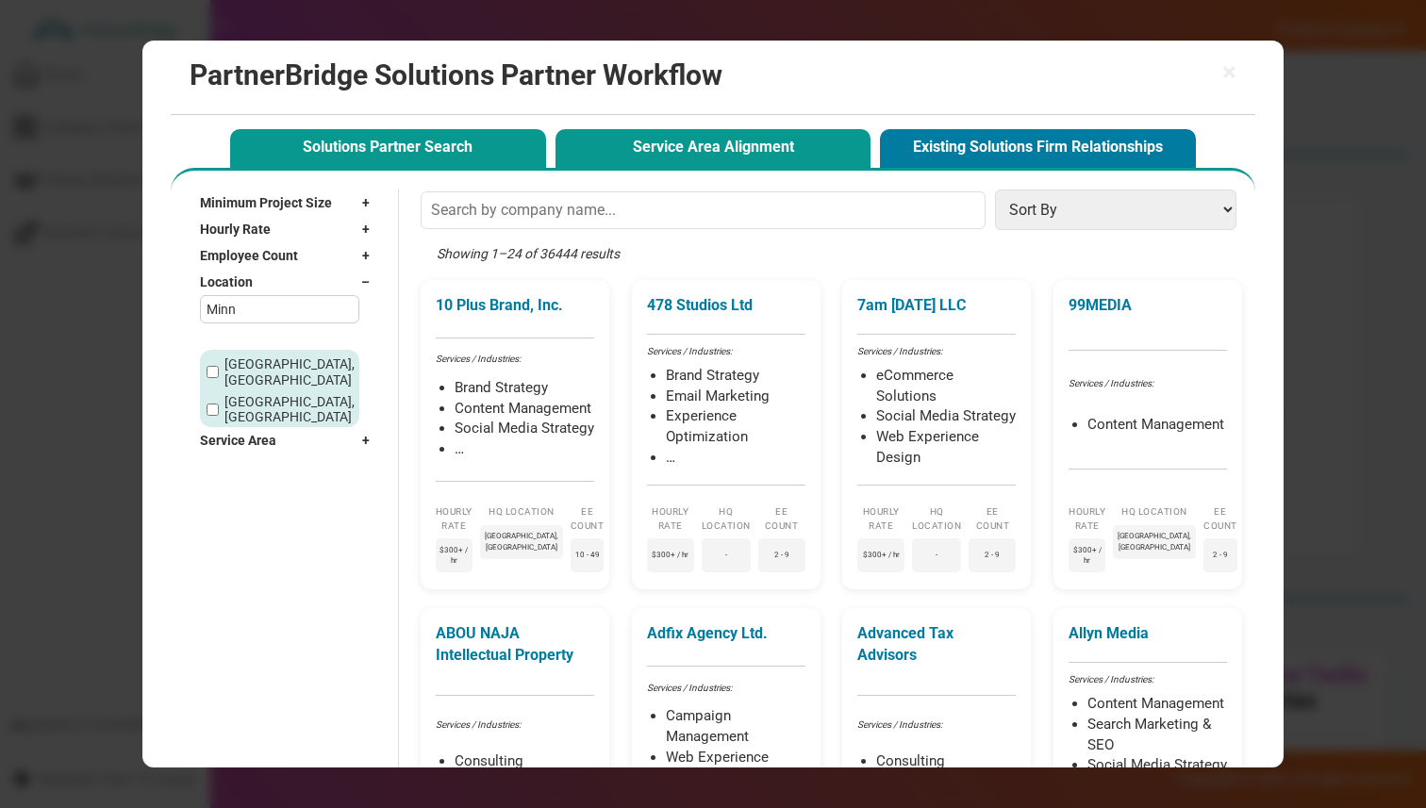
click at [601, 149] on button "Service Area Alignment" at bounding box center [714, 148] width 316 height 39
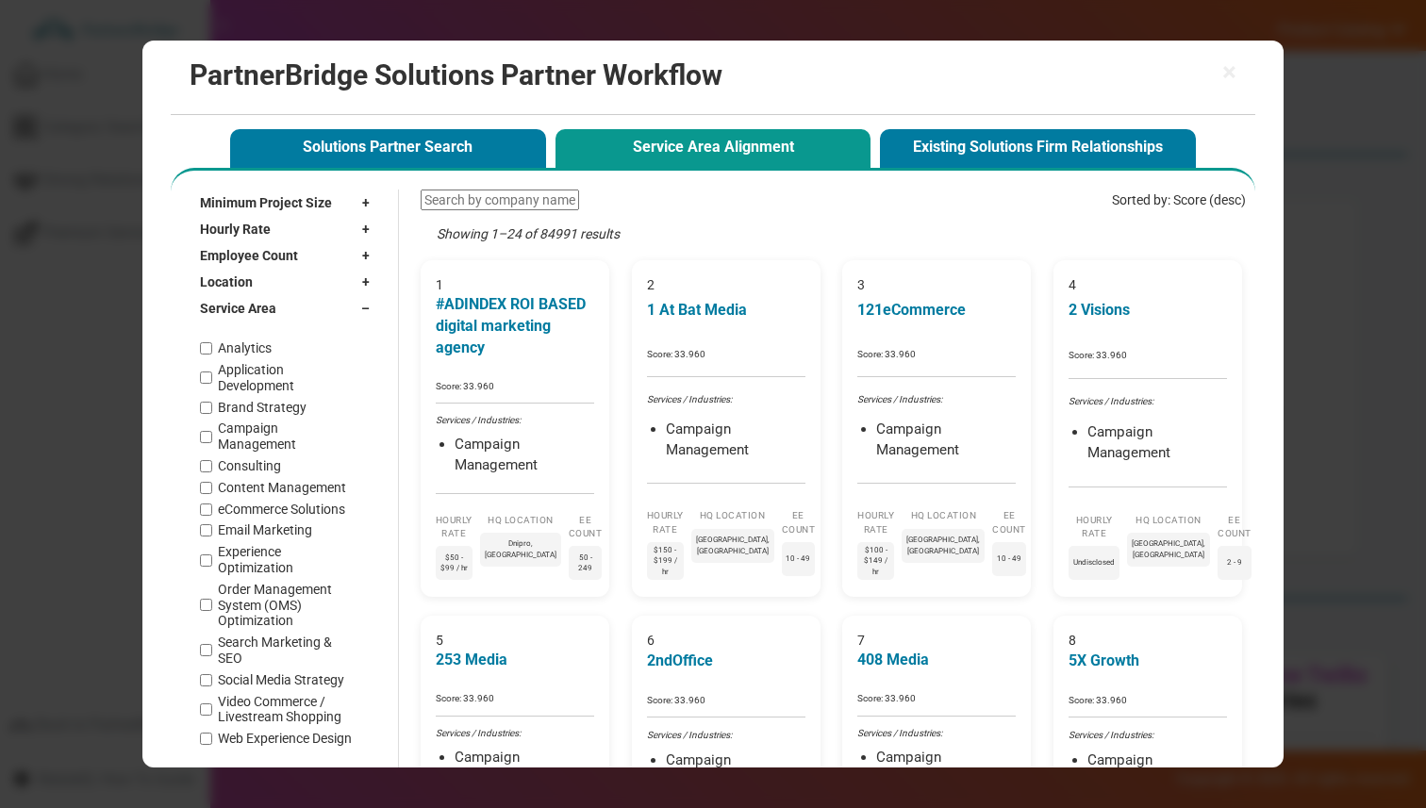
click at [1216, 84] on h2 "PartnerBridge Solutions Partner Workflow" at bounding box center [713, 74] width 1047 height 31
click at [1225, 81] on span "×" at bounding box center [1230, 72] width 14 height 26
